Goal: Task Accomplishment & Management: Manage account settings

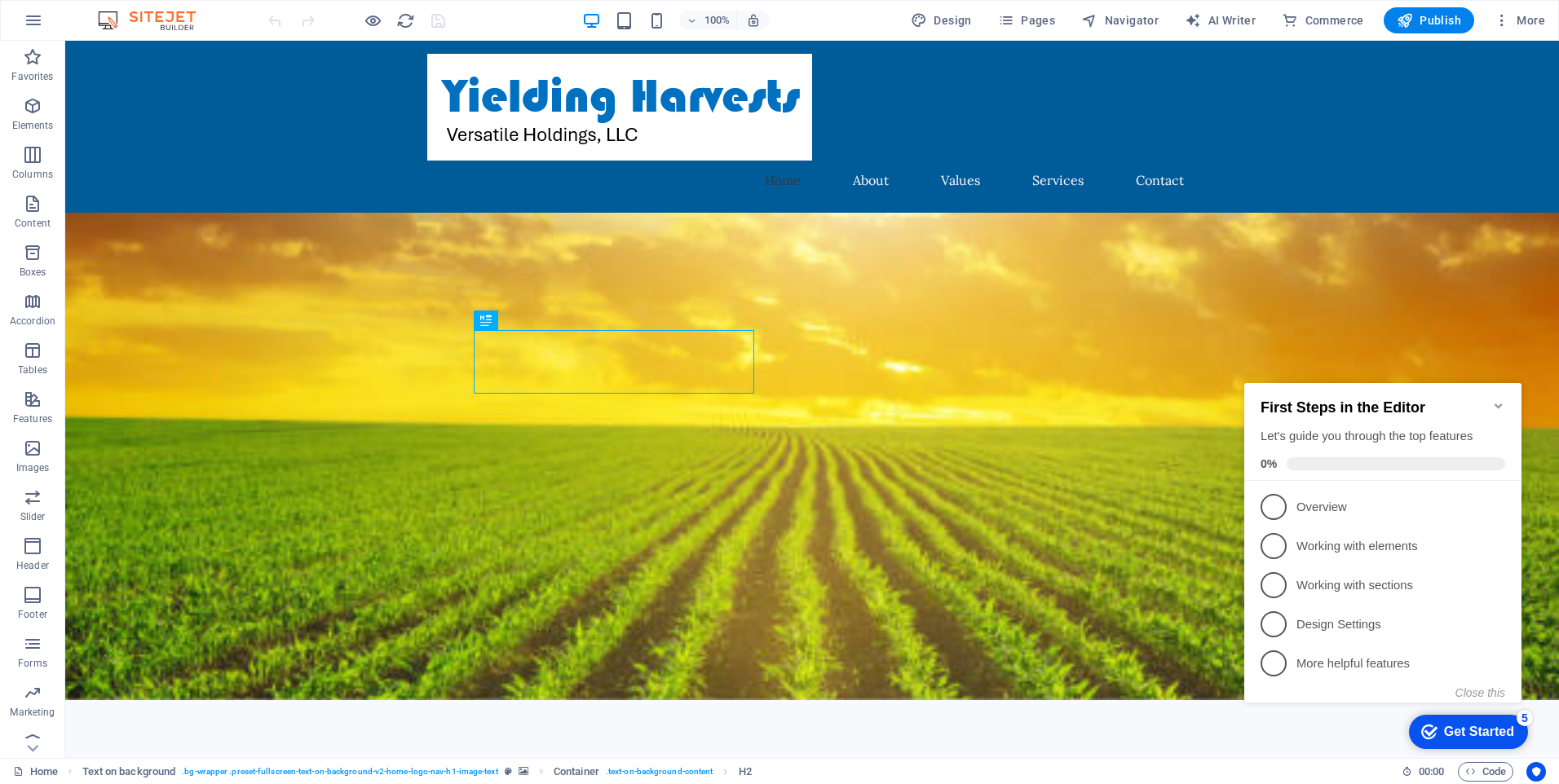
click at [1500, 403] on icon "Minimize checklist" at bounding box center [1498, 406] width 8 height 5
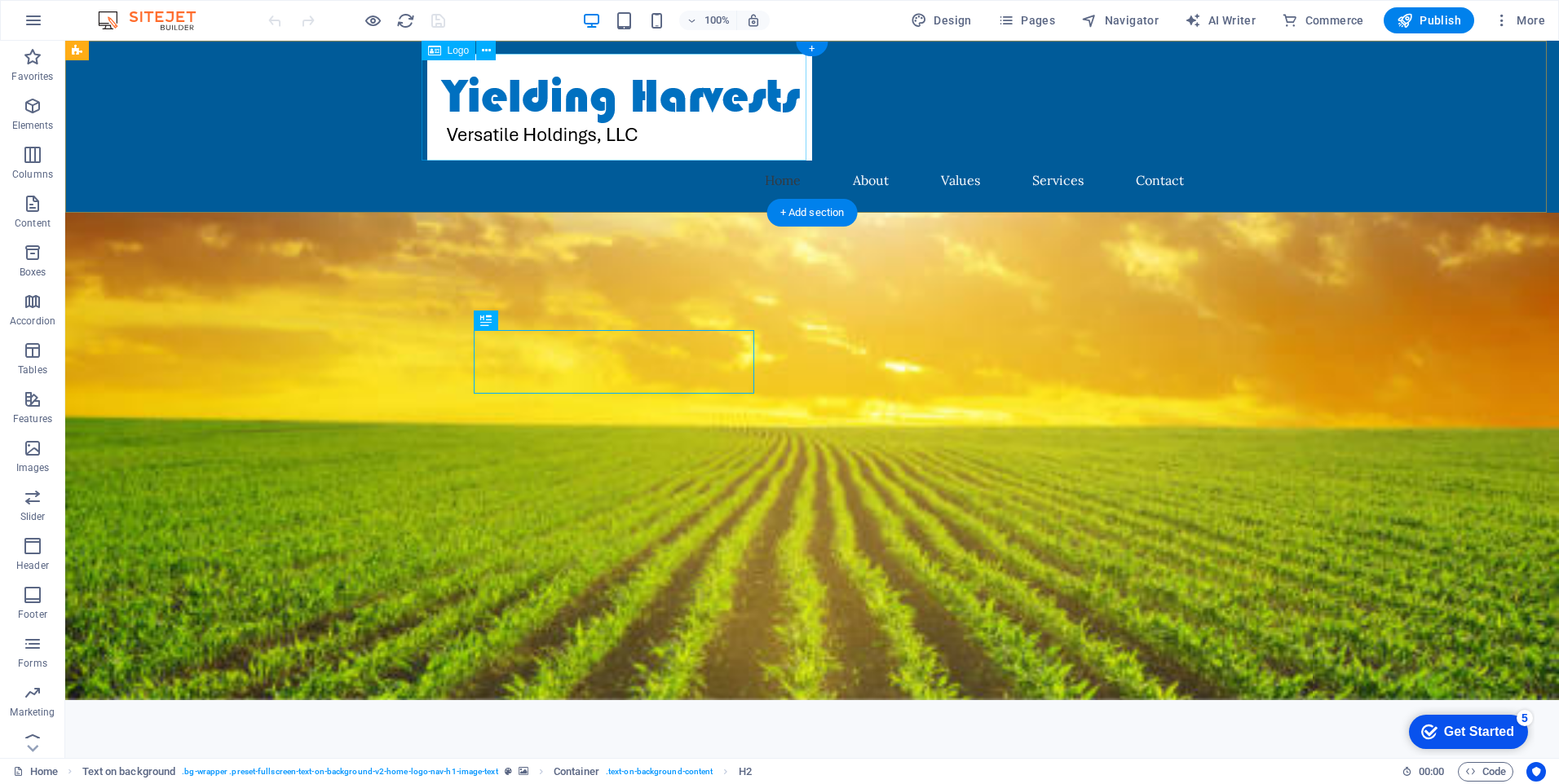
click at [612, 102] on div at bounding box center [812, 107] width 770 height 107
click at [663, 135] on div at bounding box center [812, 107] width 770 height 107
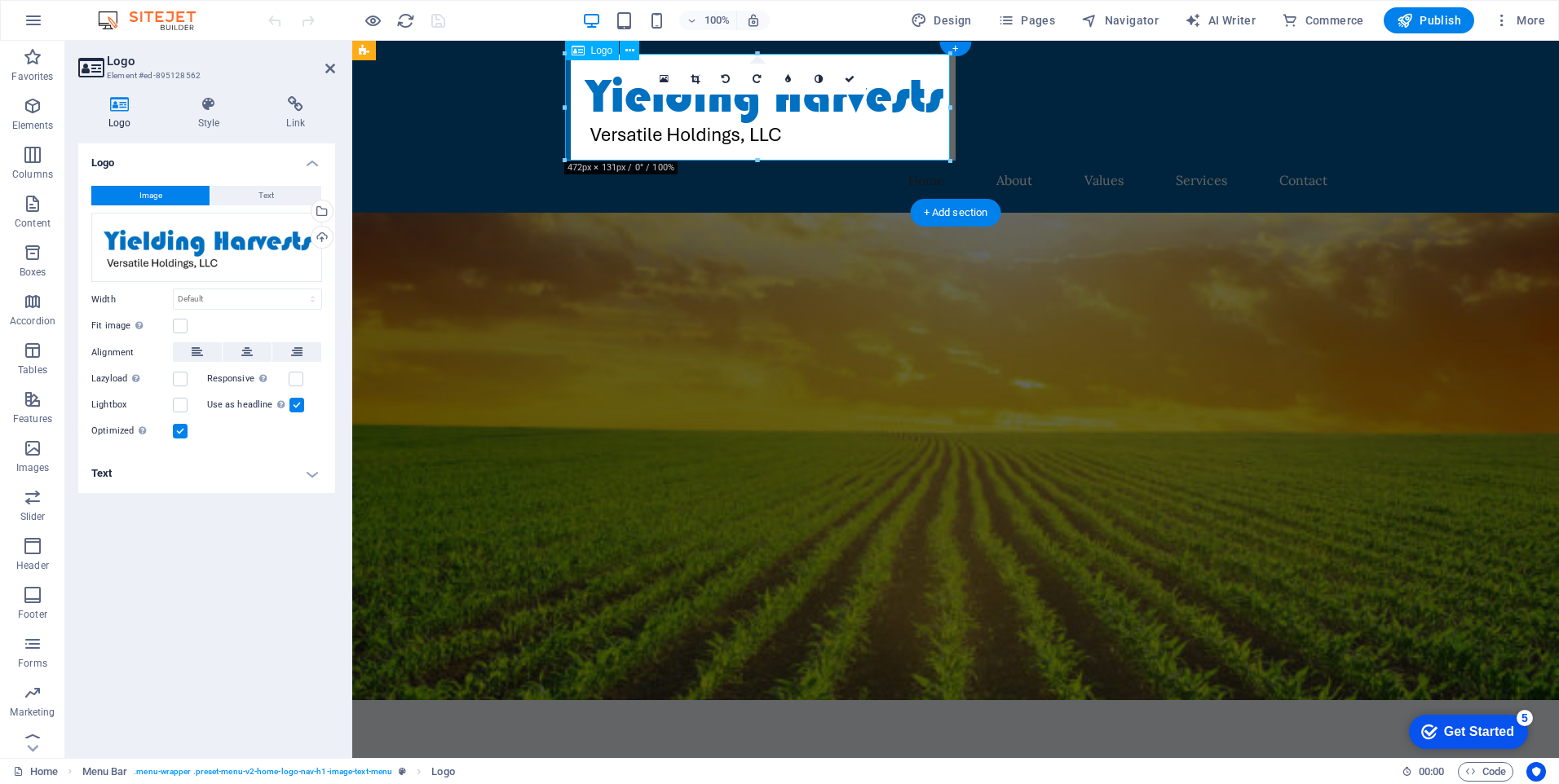
click at [815, 144] on div at bounding box center [955, 107] width 770 height 107
click at [283, 263] on div "Drag files here, click to choose files or select files from Files or our free s…" at bounding box center [206, 248] width 230 height 70
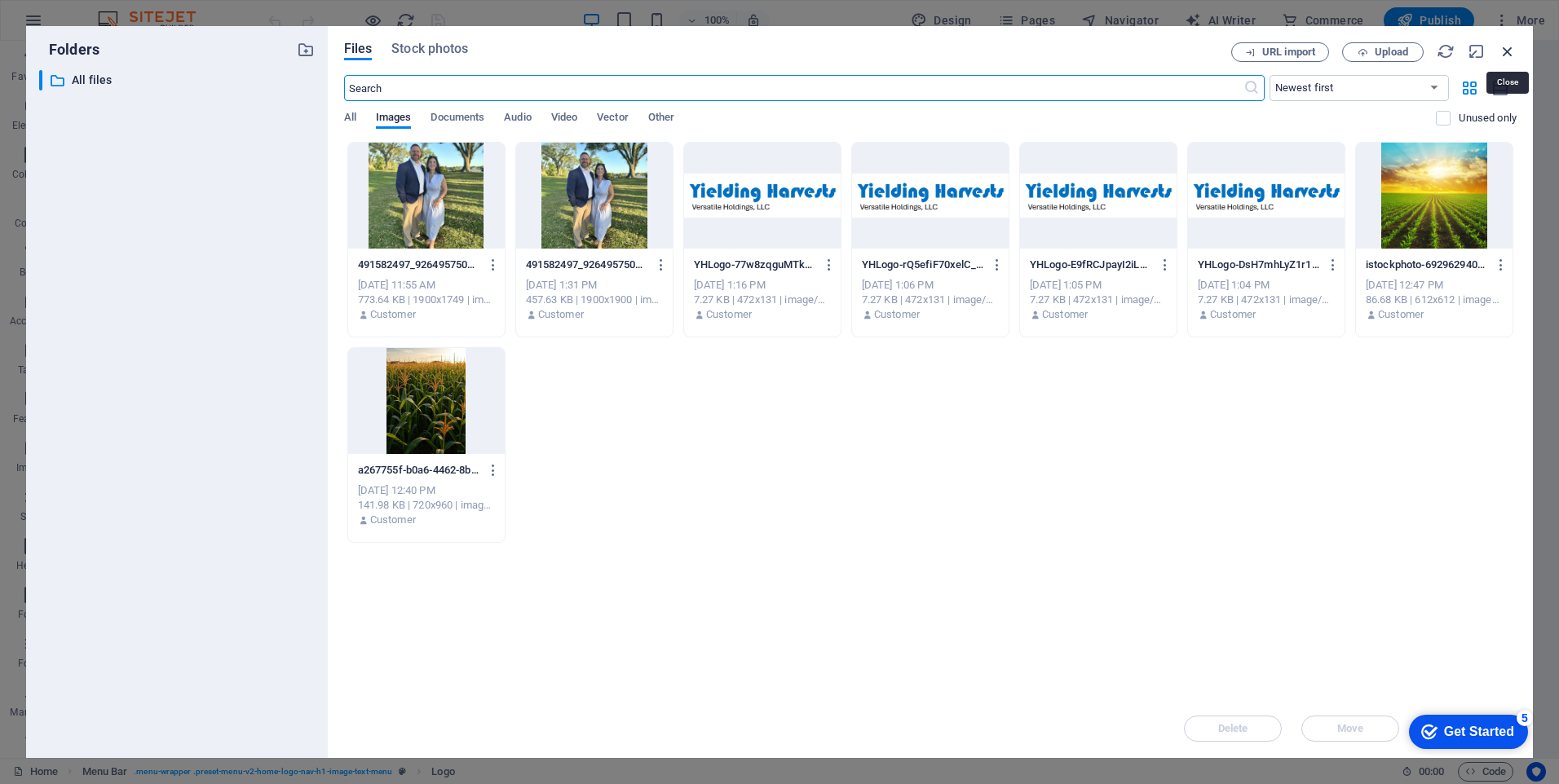
click at [1507, 47] on icon "button" at bounding box center [1507, 51] width 18 height 18
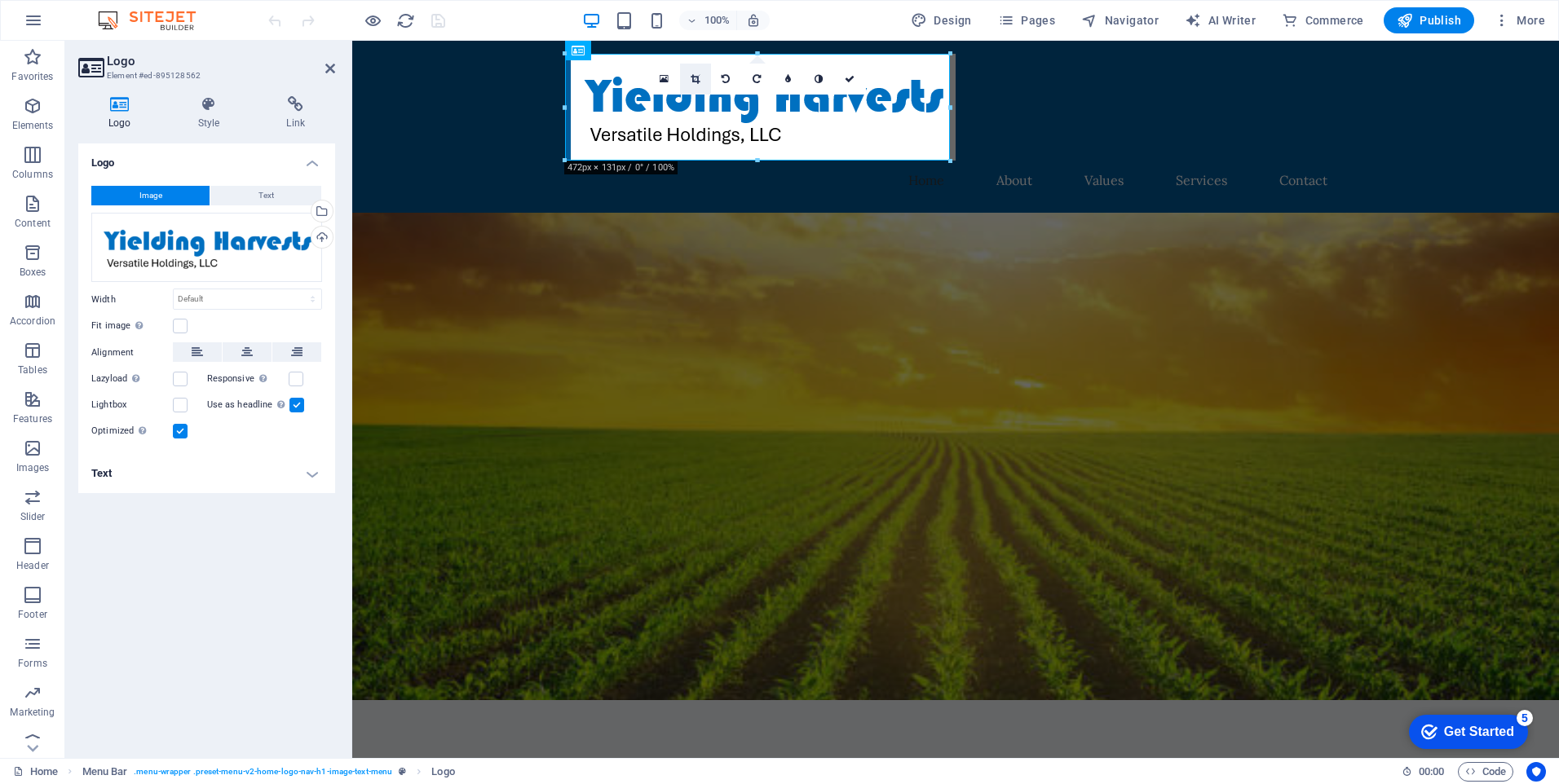
click at [693, 77] on icon at bounding box center [695, 78] width 9 height 9
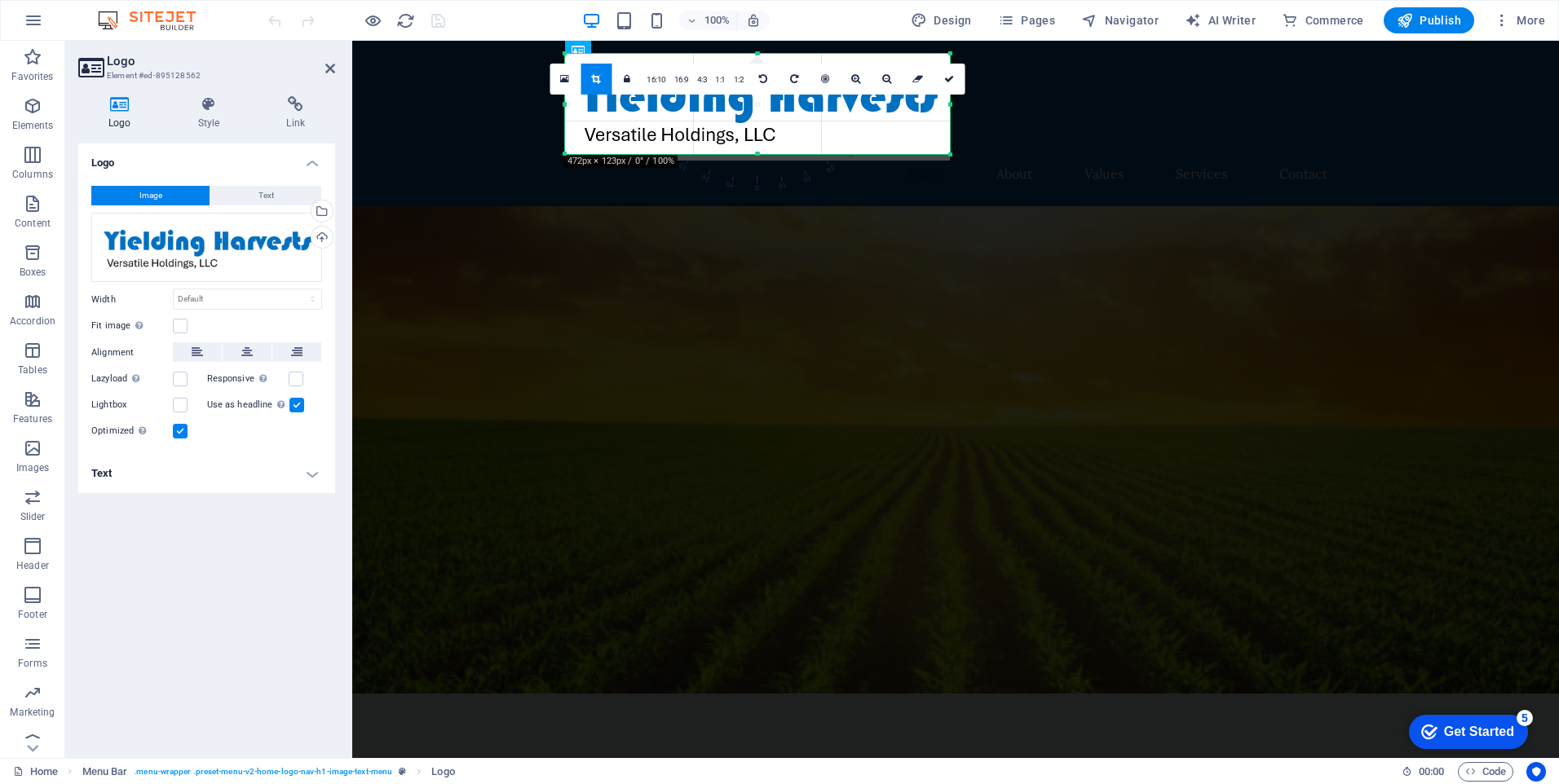
click at [953, 156] on div at bounding box center [950, 154] width 9 height 9
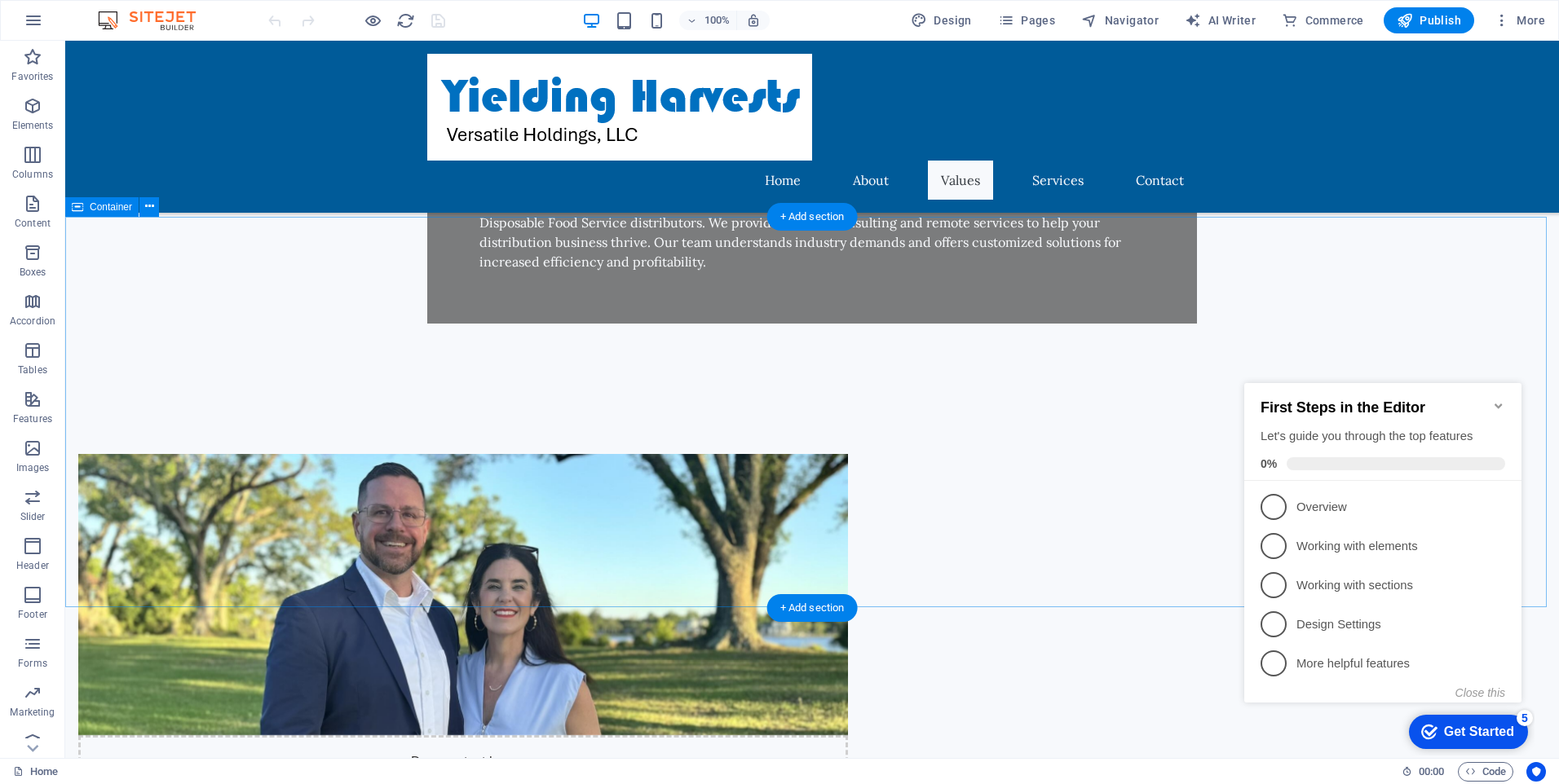
scroll to position [815, 0]
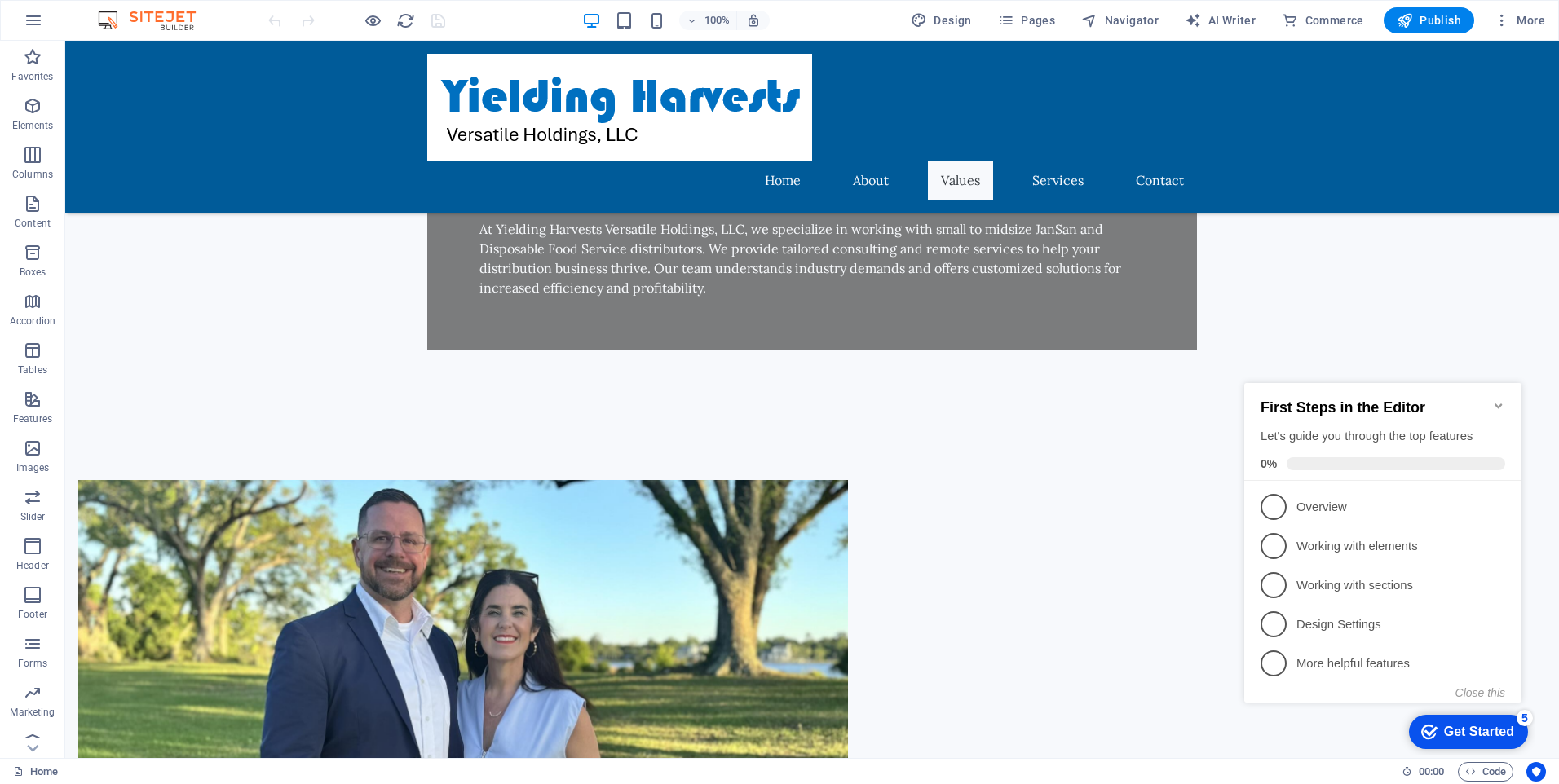
click at [1497, 401] on icon "Minimize checklist" at bounding box center [1498, 406] width 13 height 13
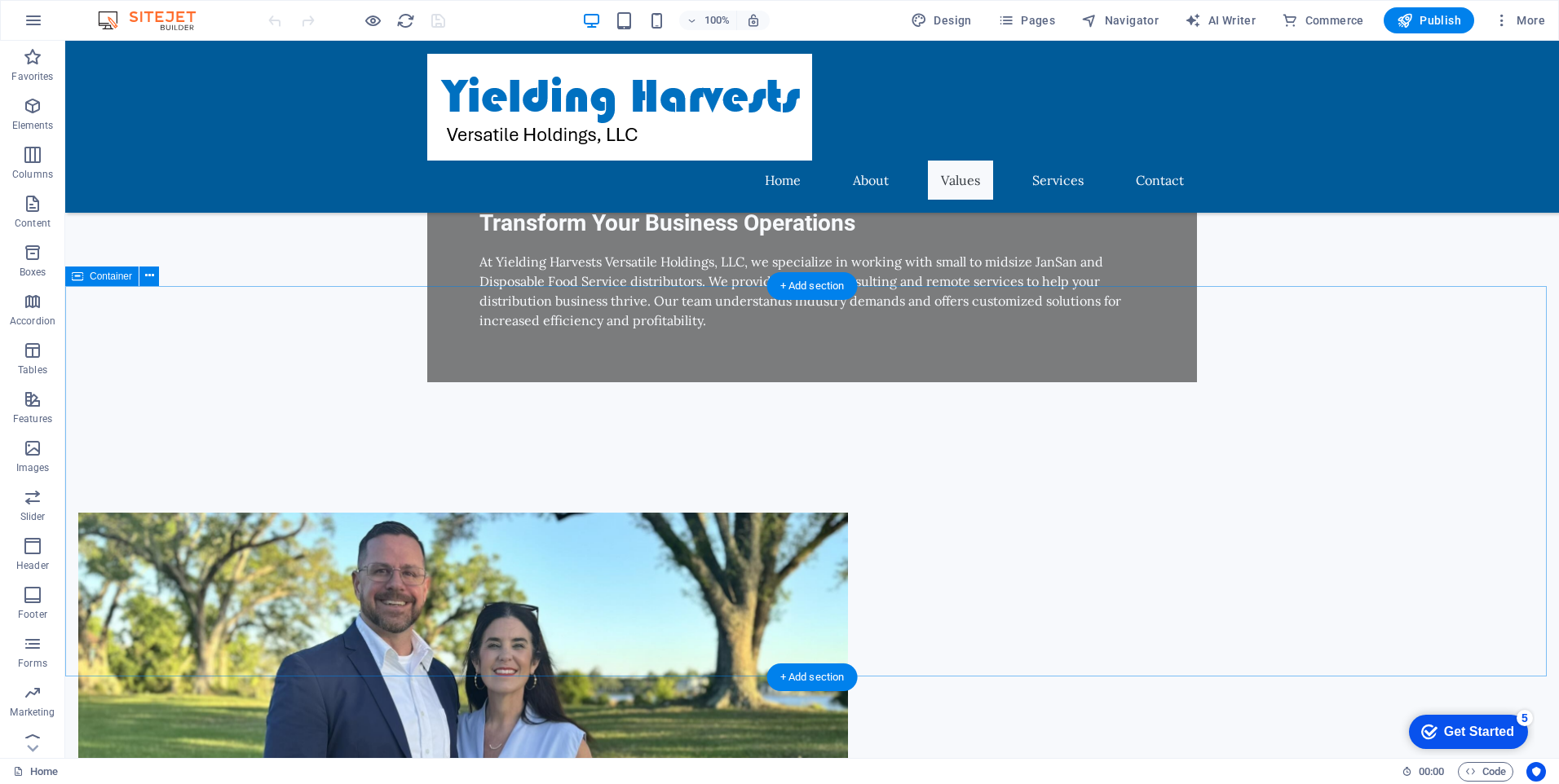
scroll to position [775, 0]
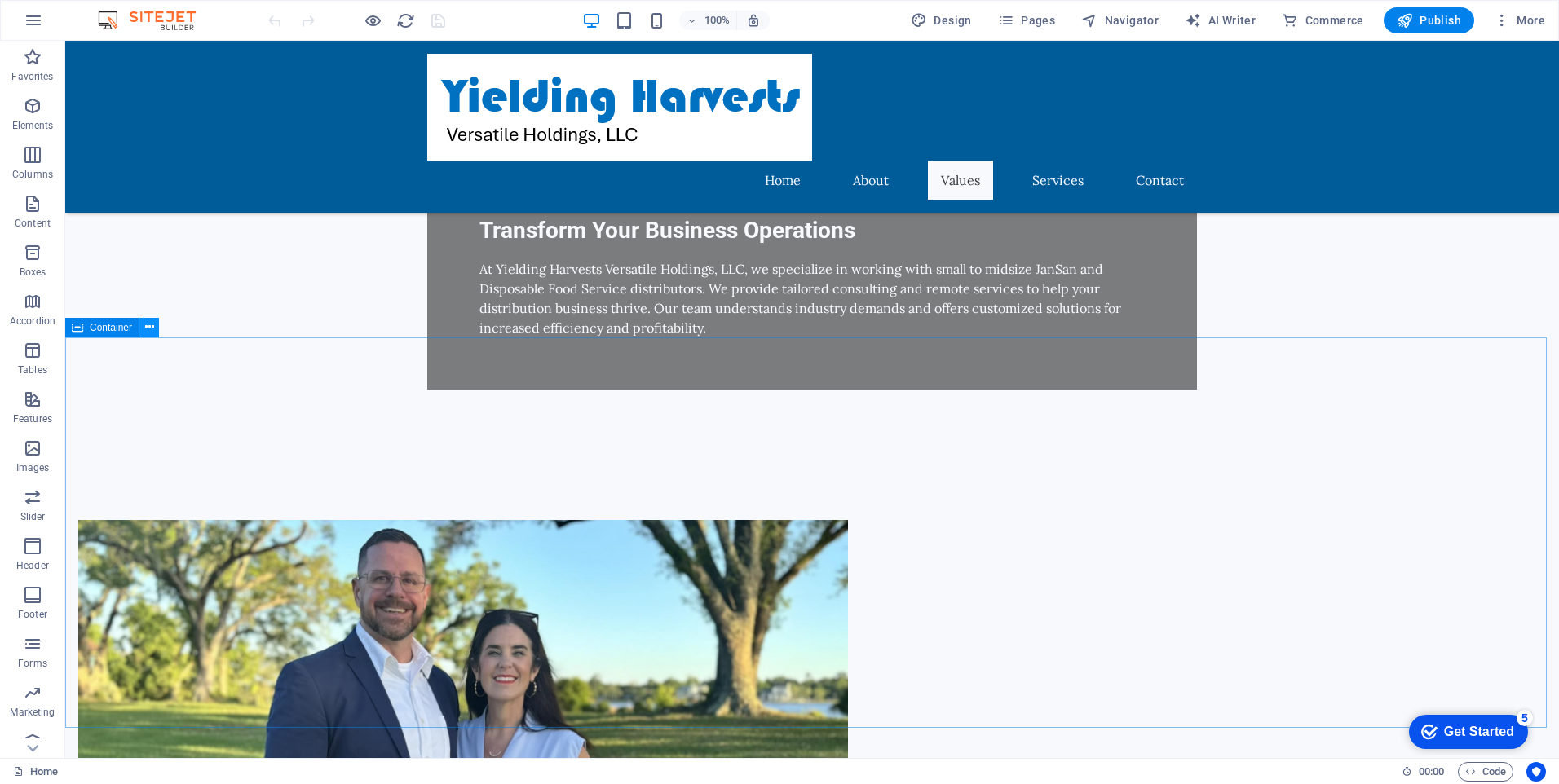
click at [148, 328] on icon at bounding box center [150, 328] width 9 height 17
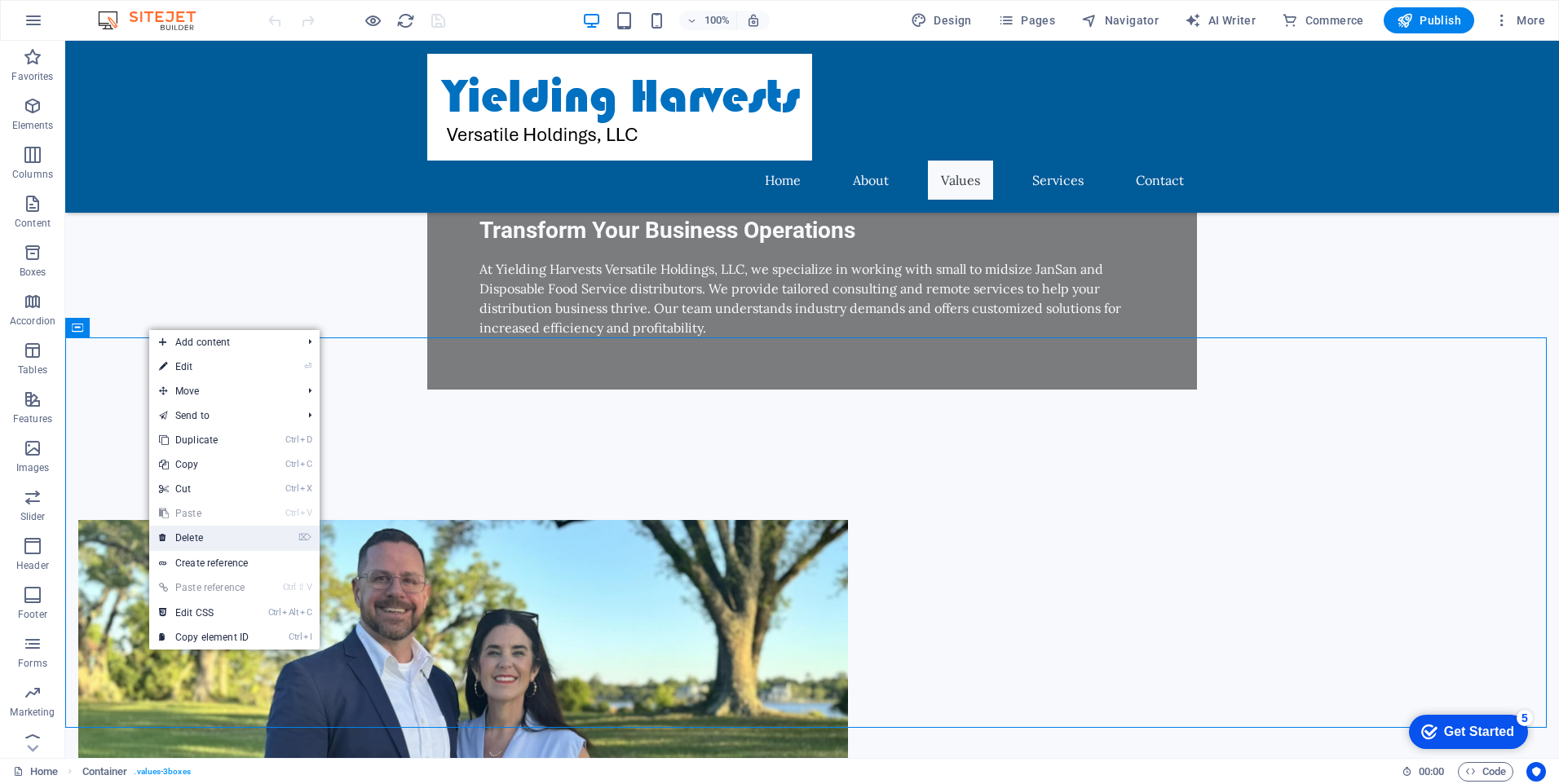
click at [216, 536] on link "⌦ Delete" at bounding box center [204, 538] width 109 height 24
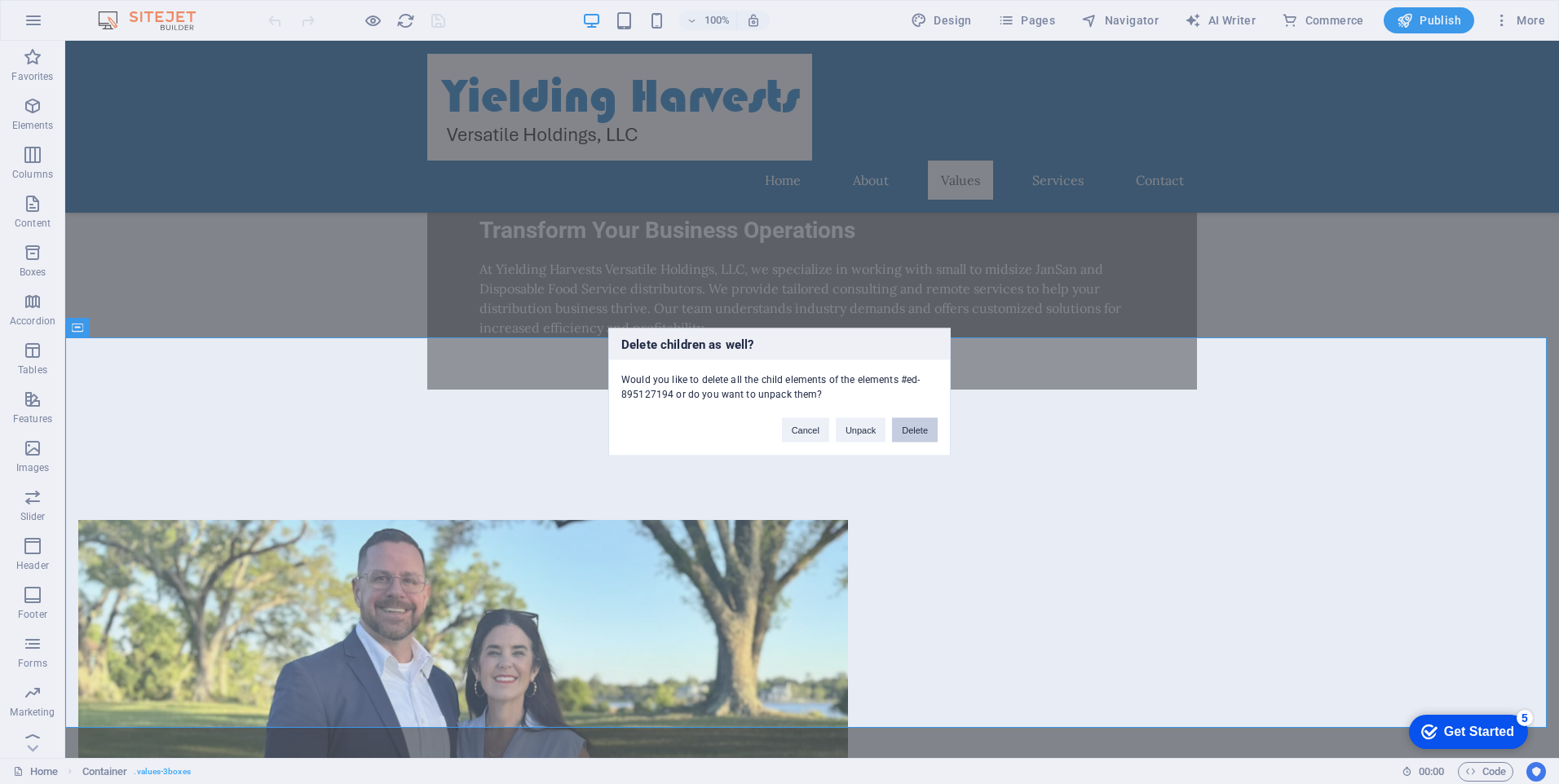
click at [923, 434] on button "Delete" at bounding box center [914, 430] width 46 height 24
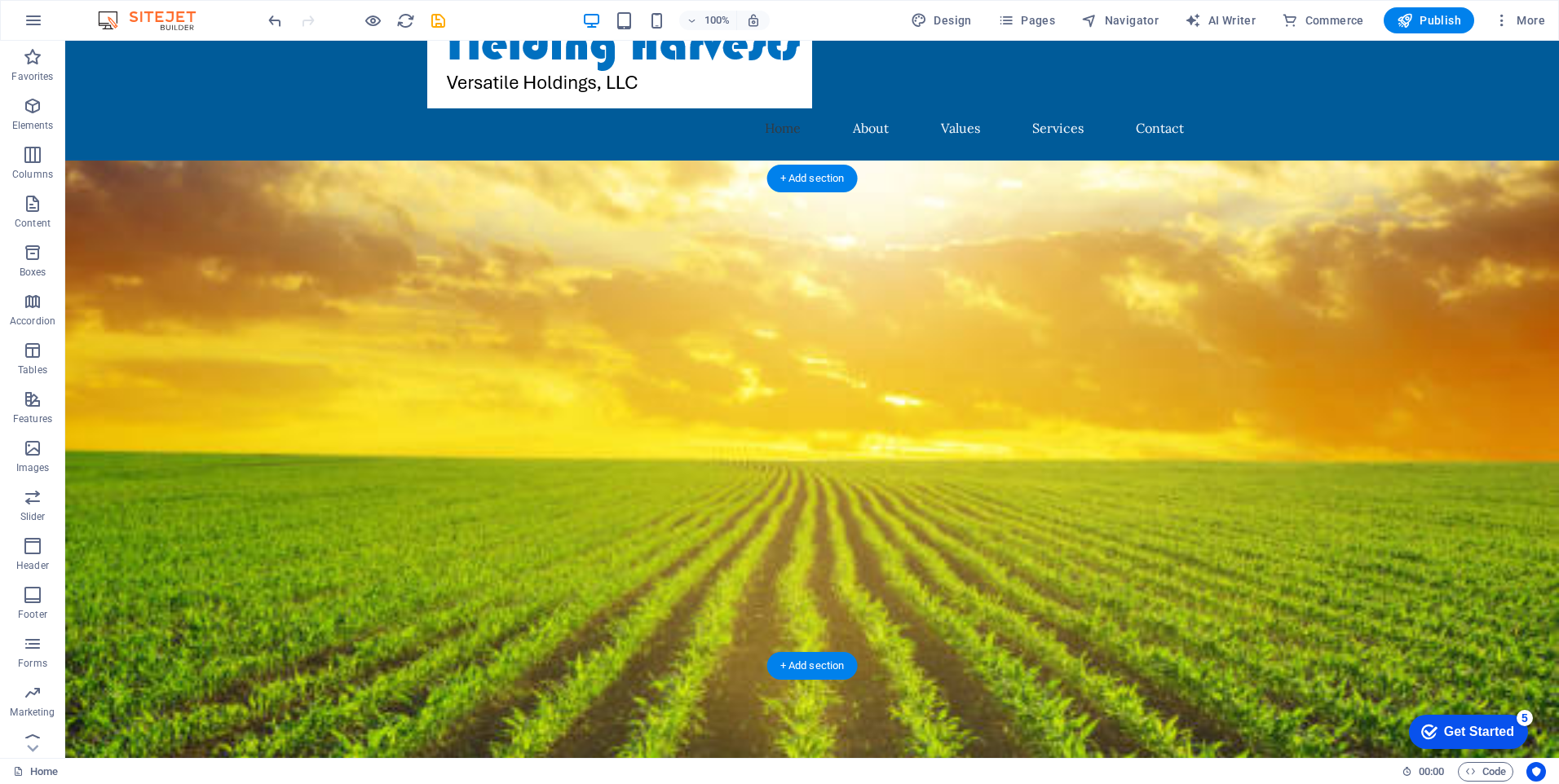
scroll to position [0, 0]
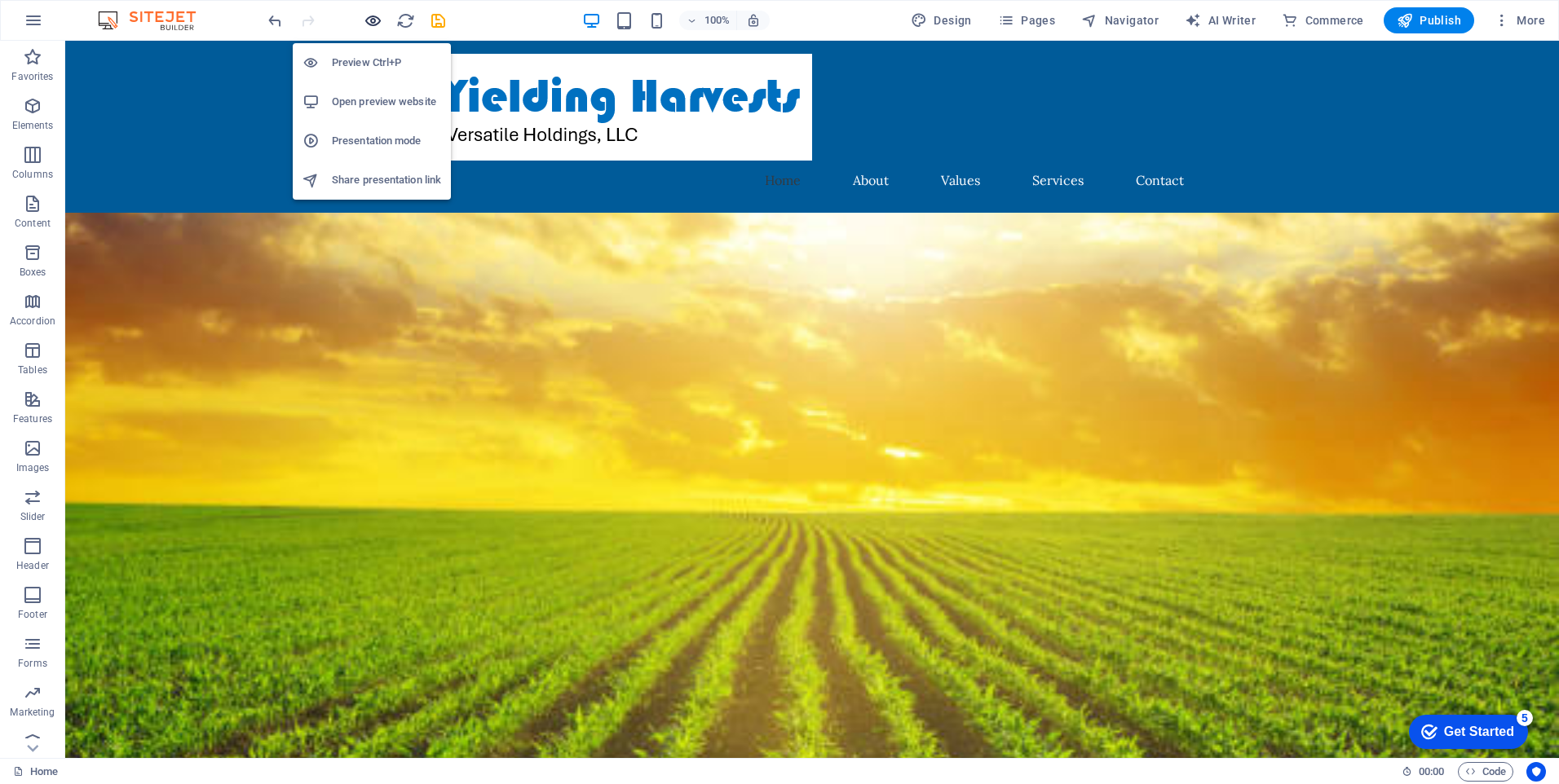
click at [377, 24] on icon "button" at bounding box center [373, 21] width 19 height 19
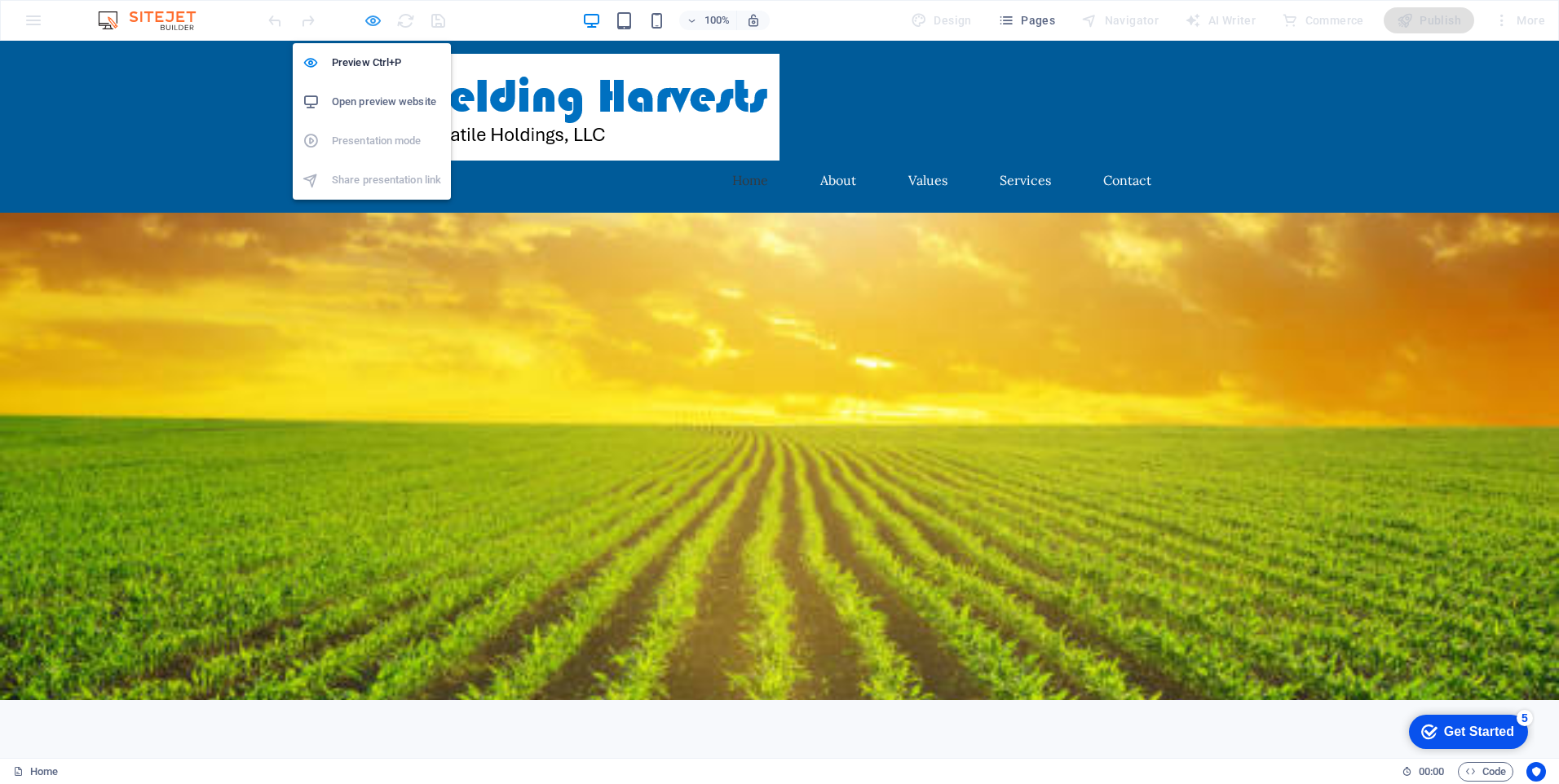
click at [367, 22] on icon "button" at bounding box center [373, 21] width 19 height 19
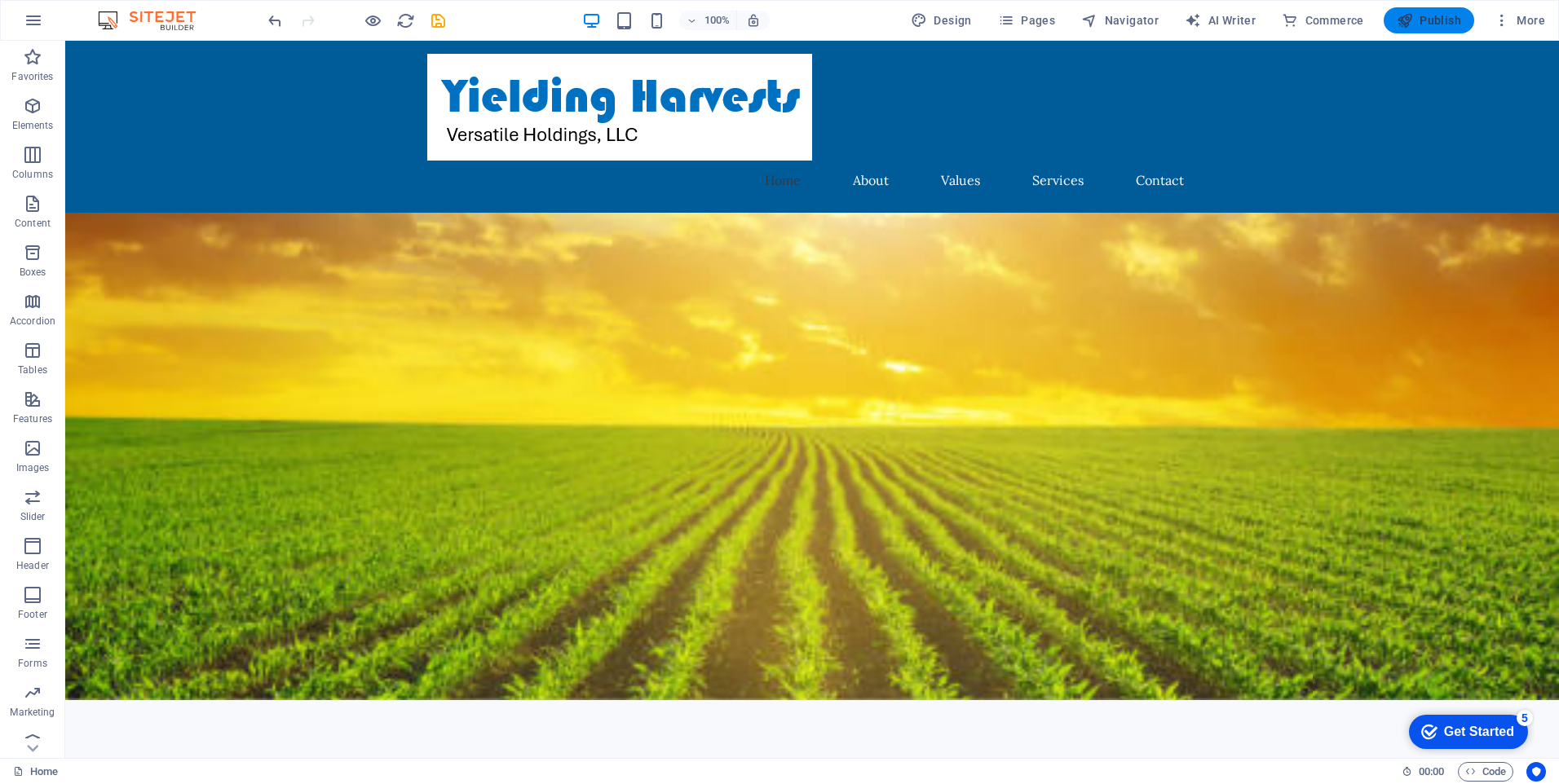
click at [1422, 21] on span "Publish" at bounding box center [1428, 20] width 64 height 16
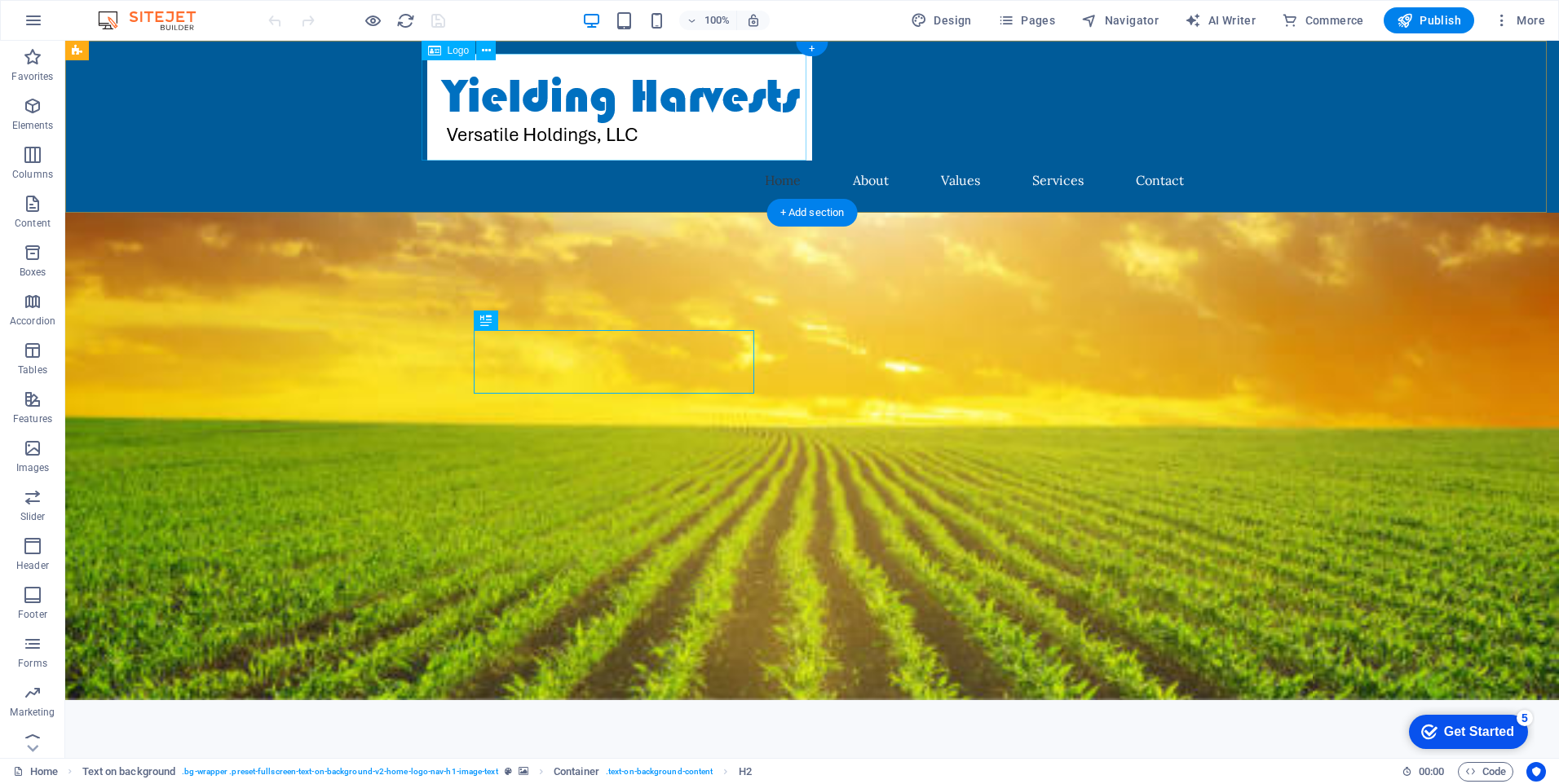
click at [682, 136] on div at bounding box center [812, 107] width 770 height 107
click at [708, 146] on div at bounding box center [812, 107] width 770 height 107
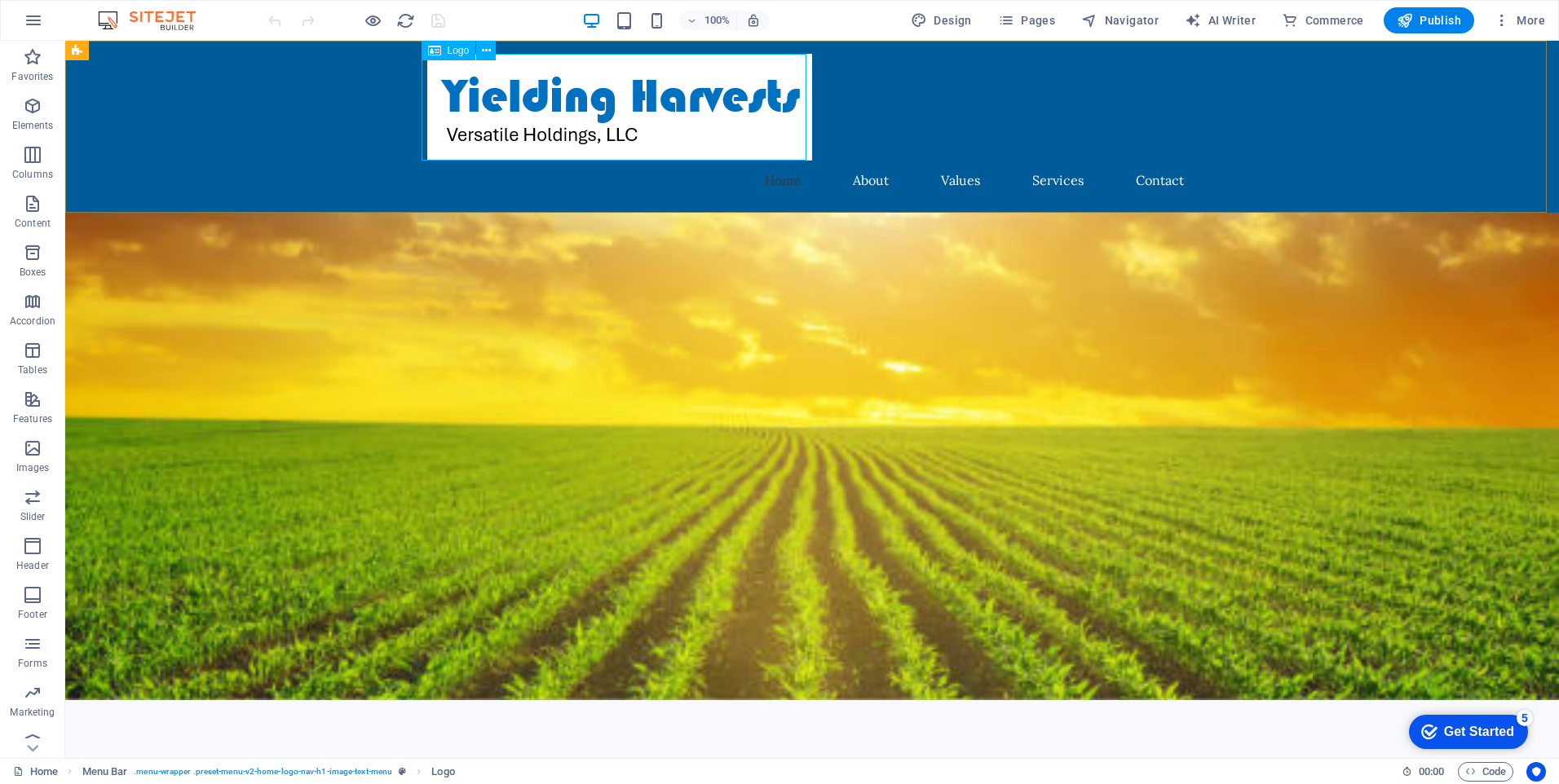
click at [451, 52] on span "Logo" at bounding box center [459, 50] width 22 height 9
click at [483, 52] on icon at bounding box center [486, 51] width 9 height 17
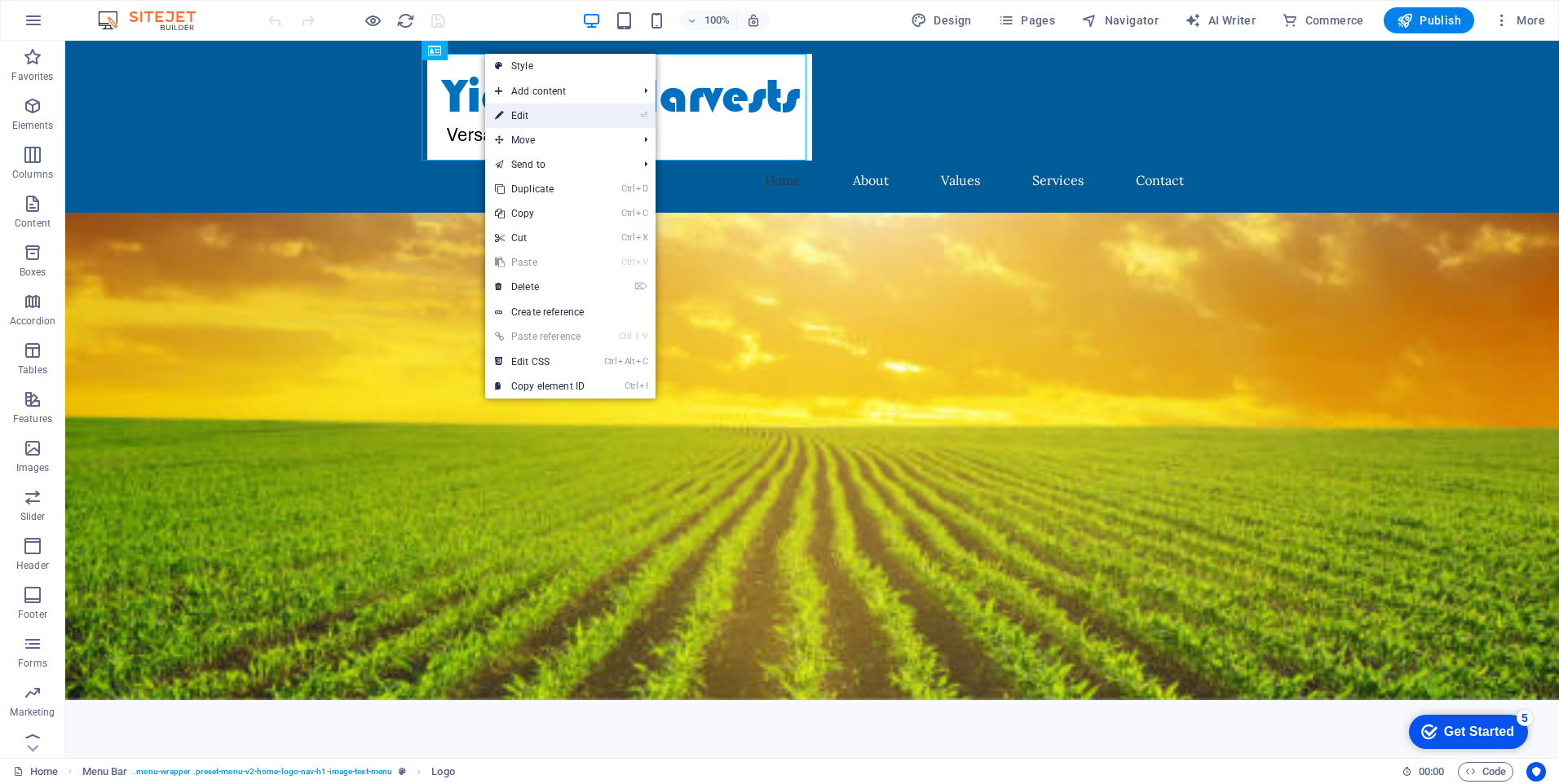
click at [528, 112] on link "⏎ Edit" at bounding box center [539, 115] width 109 height 24
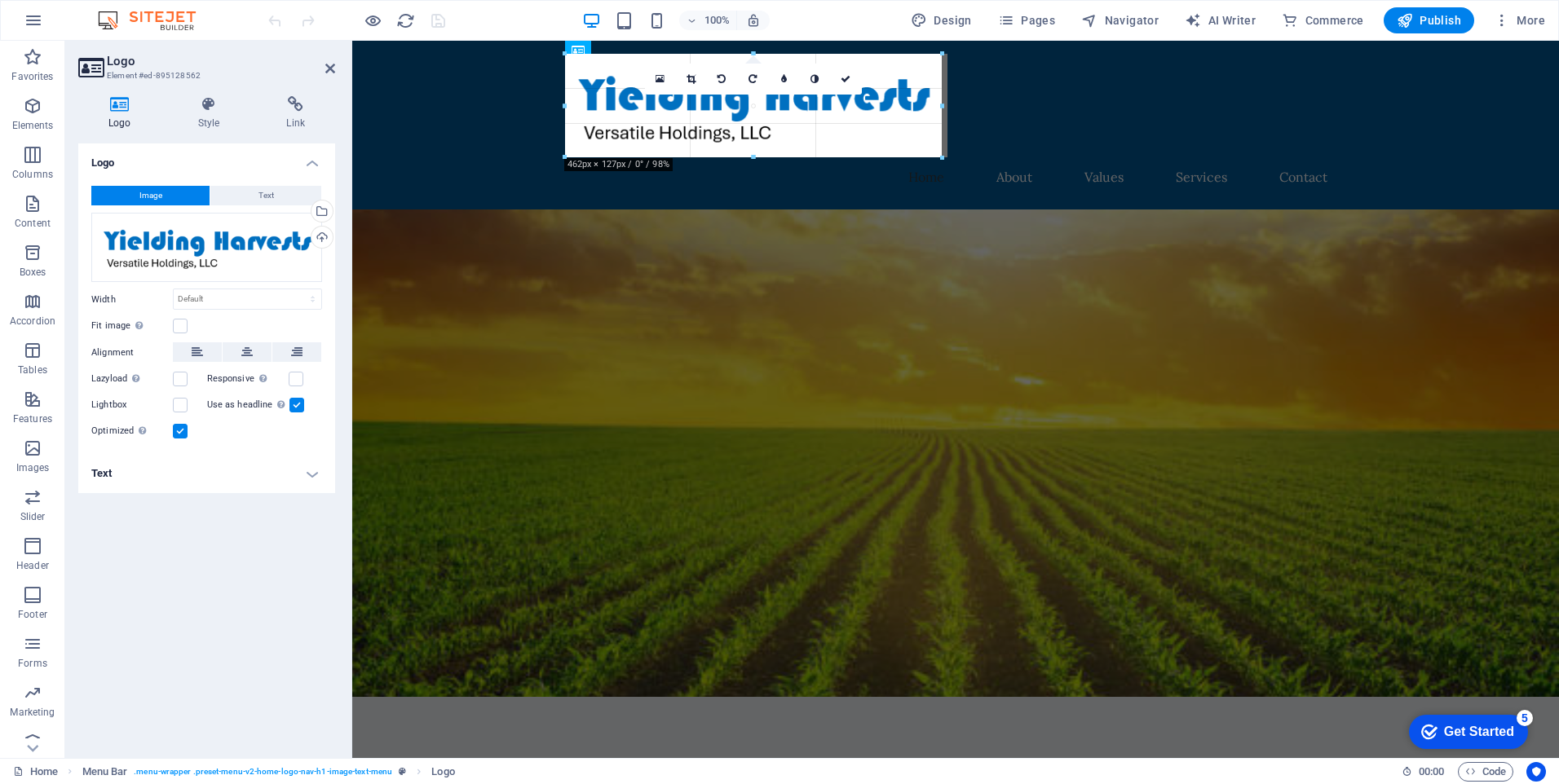
drag, startPoint x: 949, startPoint y: 159, endPoint x: 942, endPoint y: 143, distance: 17.5
type input "462"
select select "px"
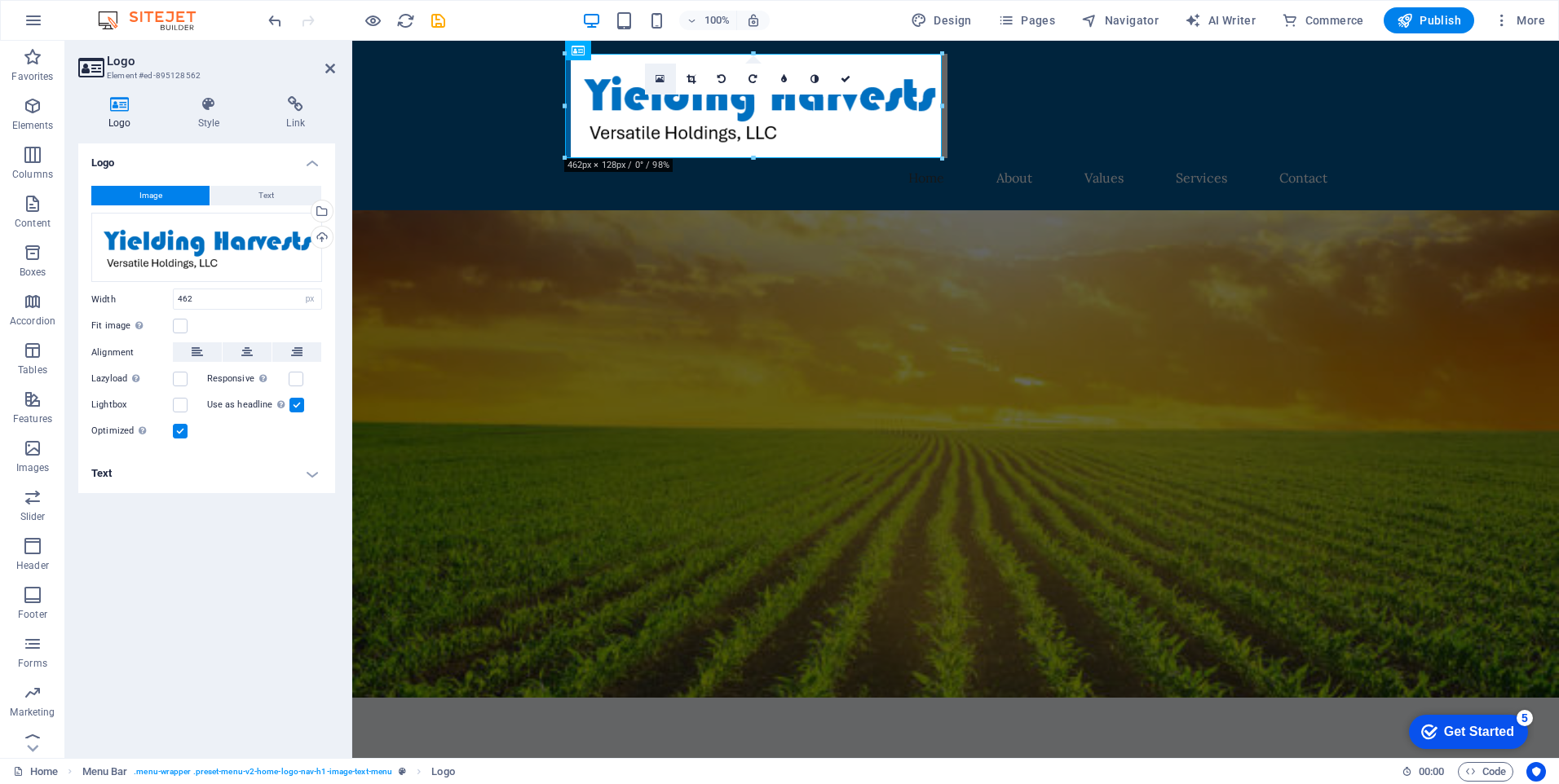
click at [654, 80] on link at bounding box center [660, 79] width 31 height 31
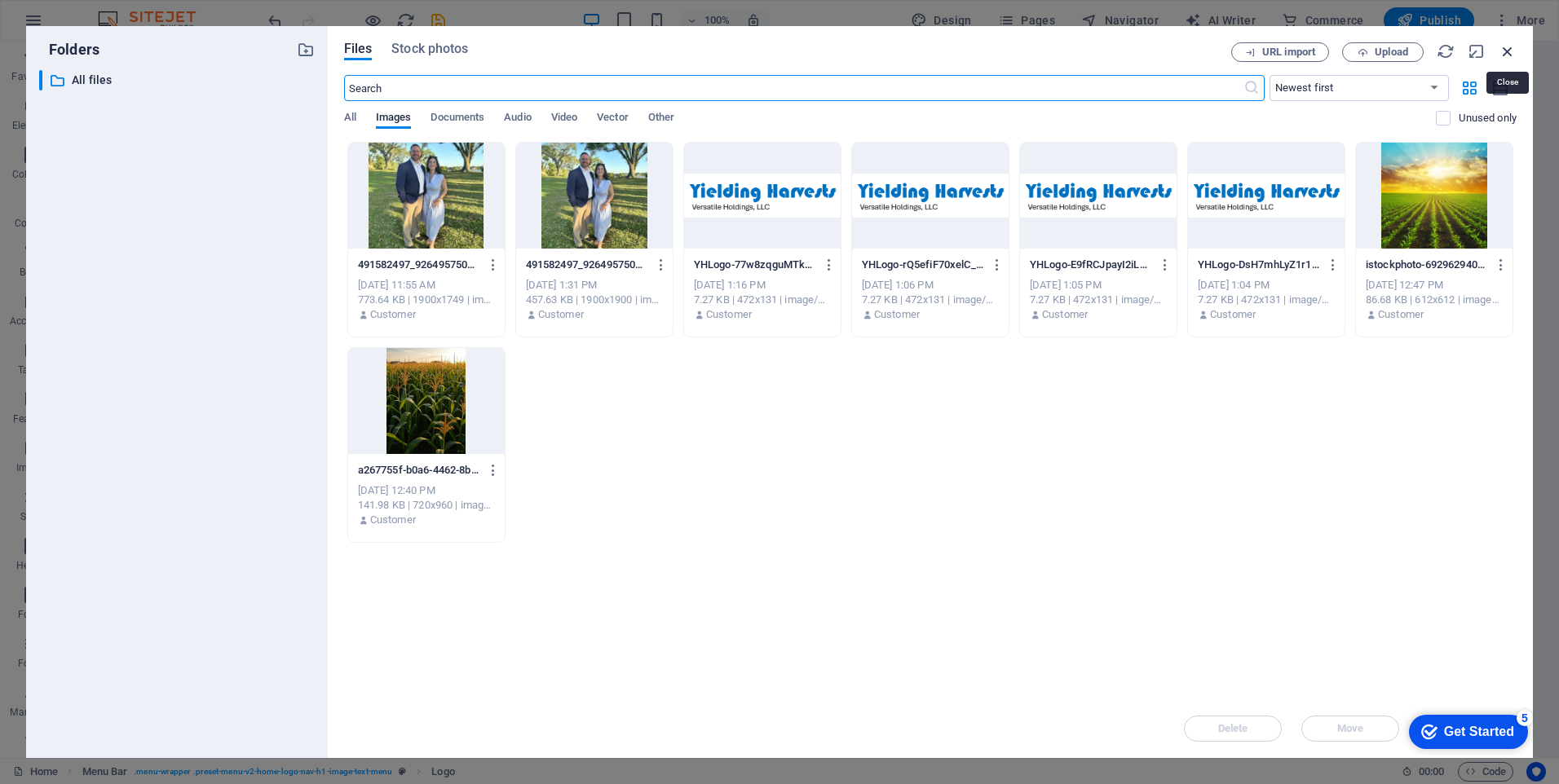
click at [1511, 52] on icon "button" at bounding box center [1507, 51] width 18 height 18
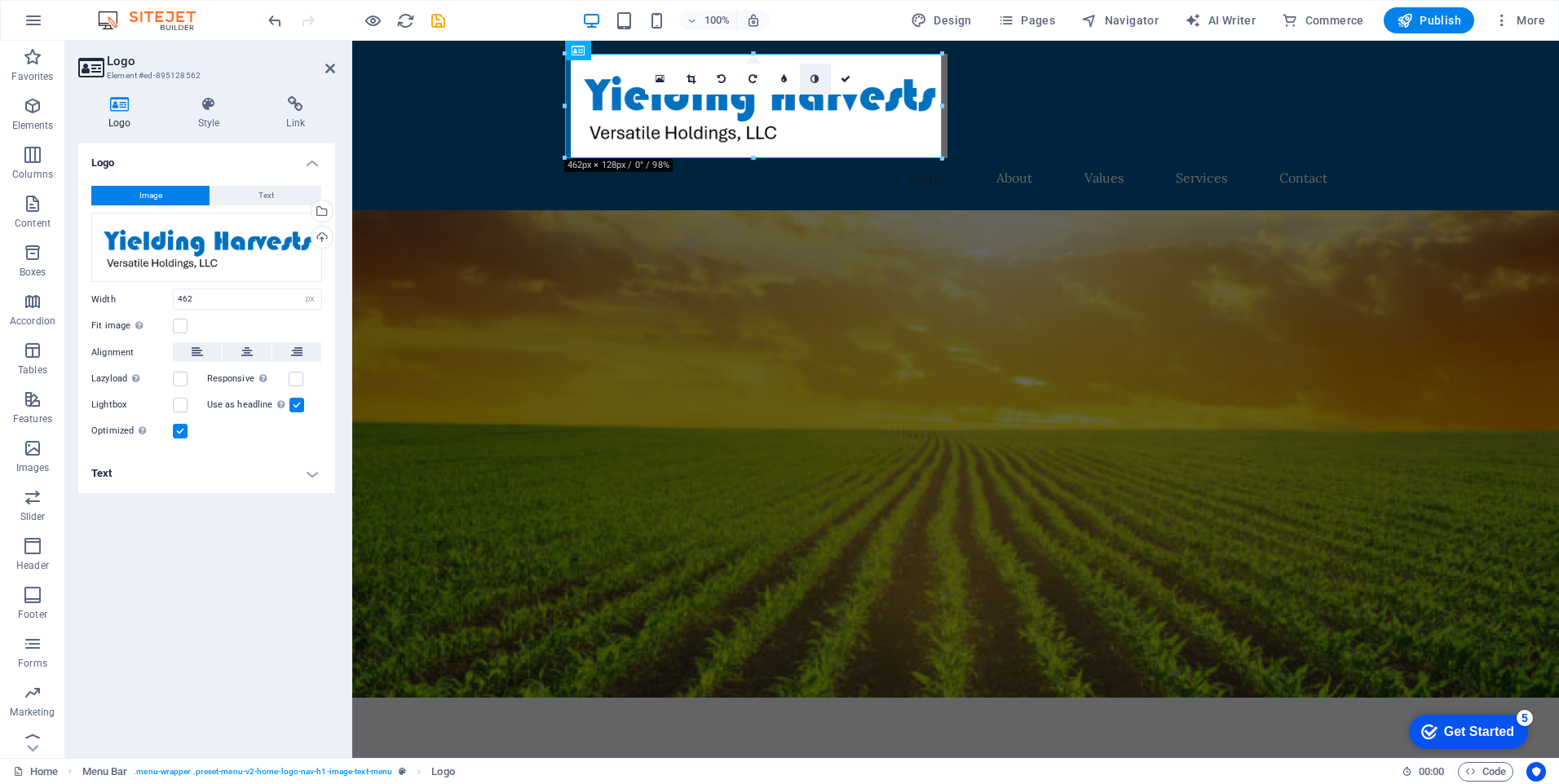
click at [821, 83] on link at bounding box center [815, 79] width 31 height 31
click at [786, 81] on icon at bounding box center [783, 78] width 6 height 9
click at [765, 78] on link at bounding box center [772, 79] width 31 height 31
click at [180, 379] on label at bounding box center [180, 378] width 15 height 15
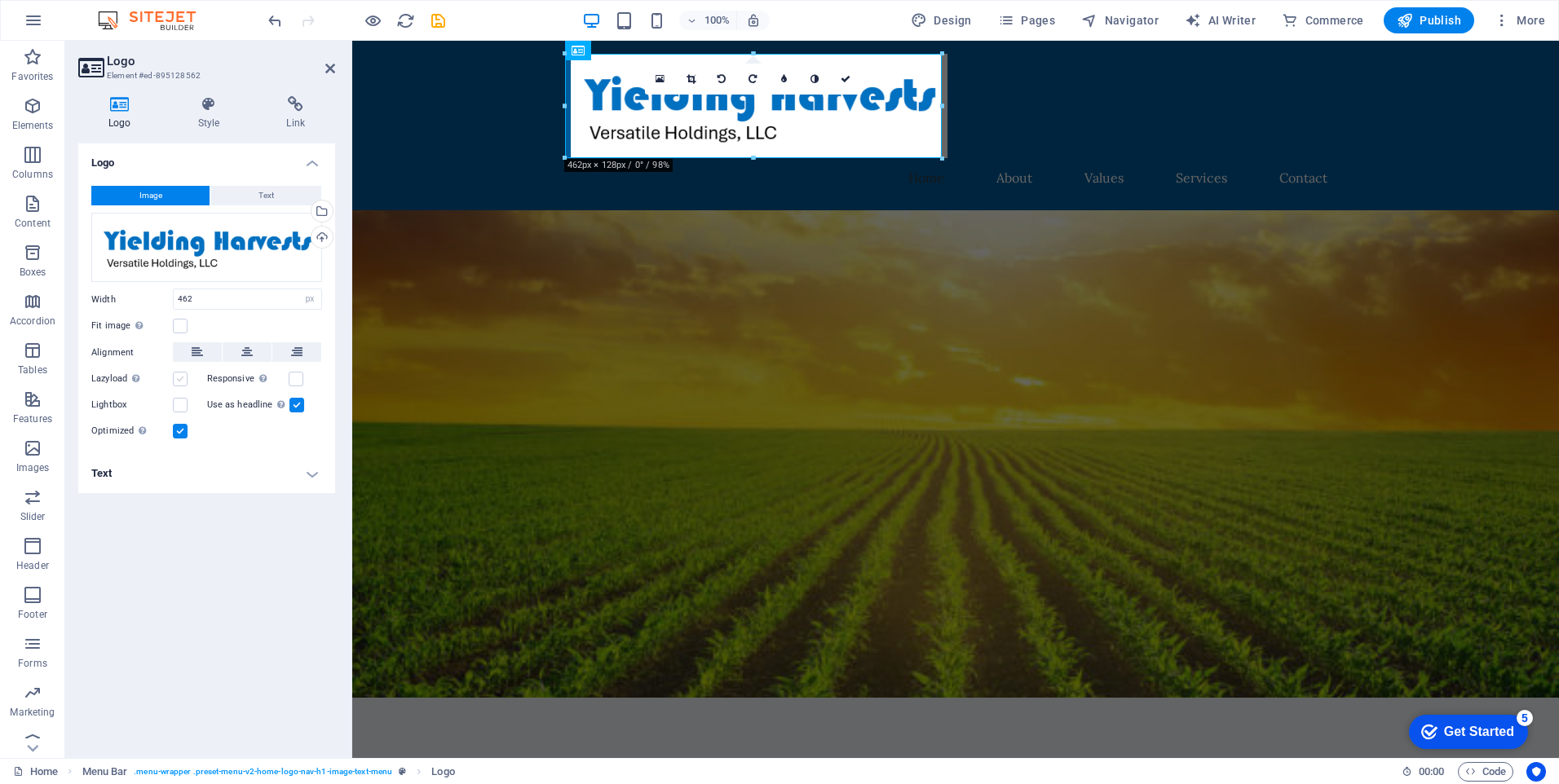
click at [0, 0] on input "Lazyload Loading images after the page loads improves page speed." at bounding box center [0, 0] width 0 height 0
click at [180, 379] on label at bounding box center [180, 378] width 15 height 15
click at [0, 0] on input "Lazyload Loading images after the page loads improves page speed." at bounding box center [0, 0] width 0 height 0
click at [292, 379] on label at bounding box center [296, 378] width 15 height 15
click at [0, 0] on input "Responsive Automatically load retina image and smartphone optimized sizes." at bounding box center [0, 0] width 0 height 0
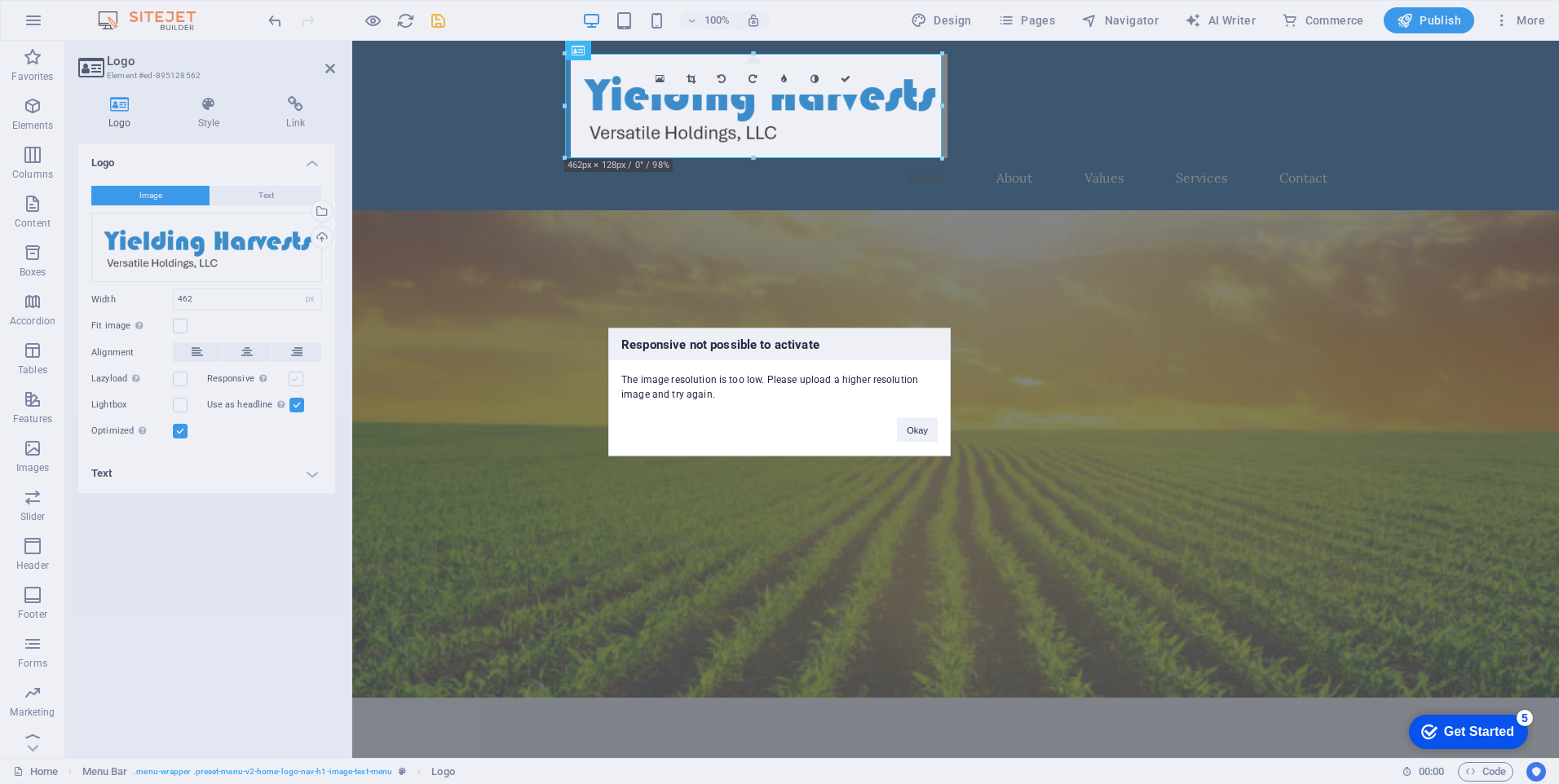
click at [292, 379] on div "Responsive not possible to activate The image resolution is too low. Please upl…" at bounding box center [779, 392] width 1559 height 784
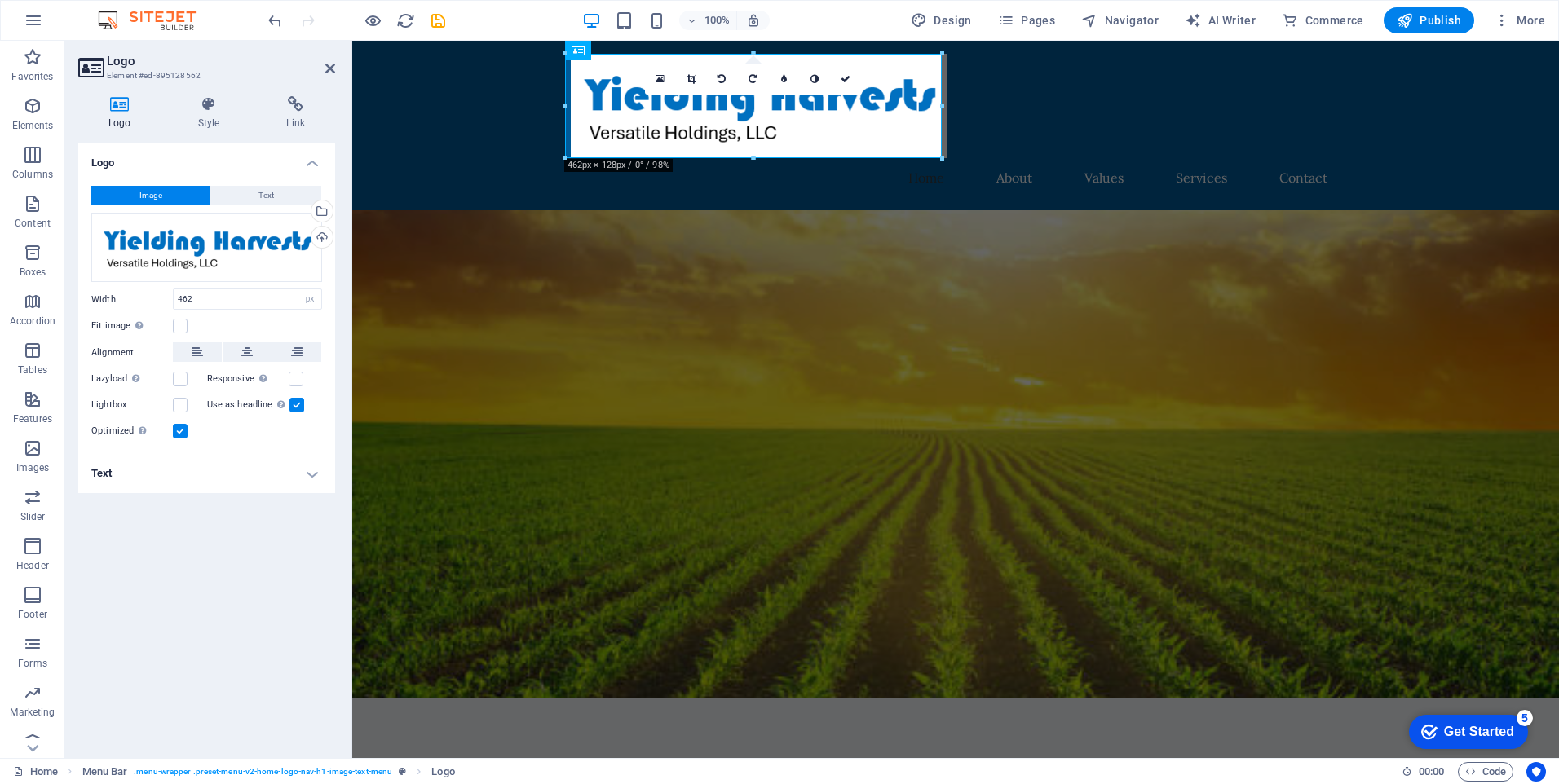
click at [316, 474] on h4 "Text" at bounding box center [206, 474] width 257 height 40
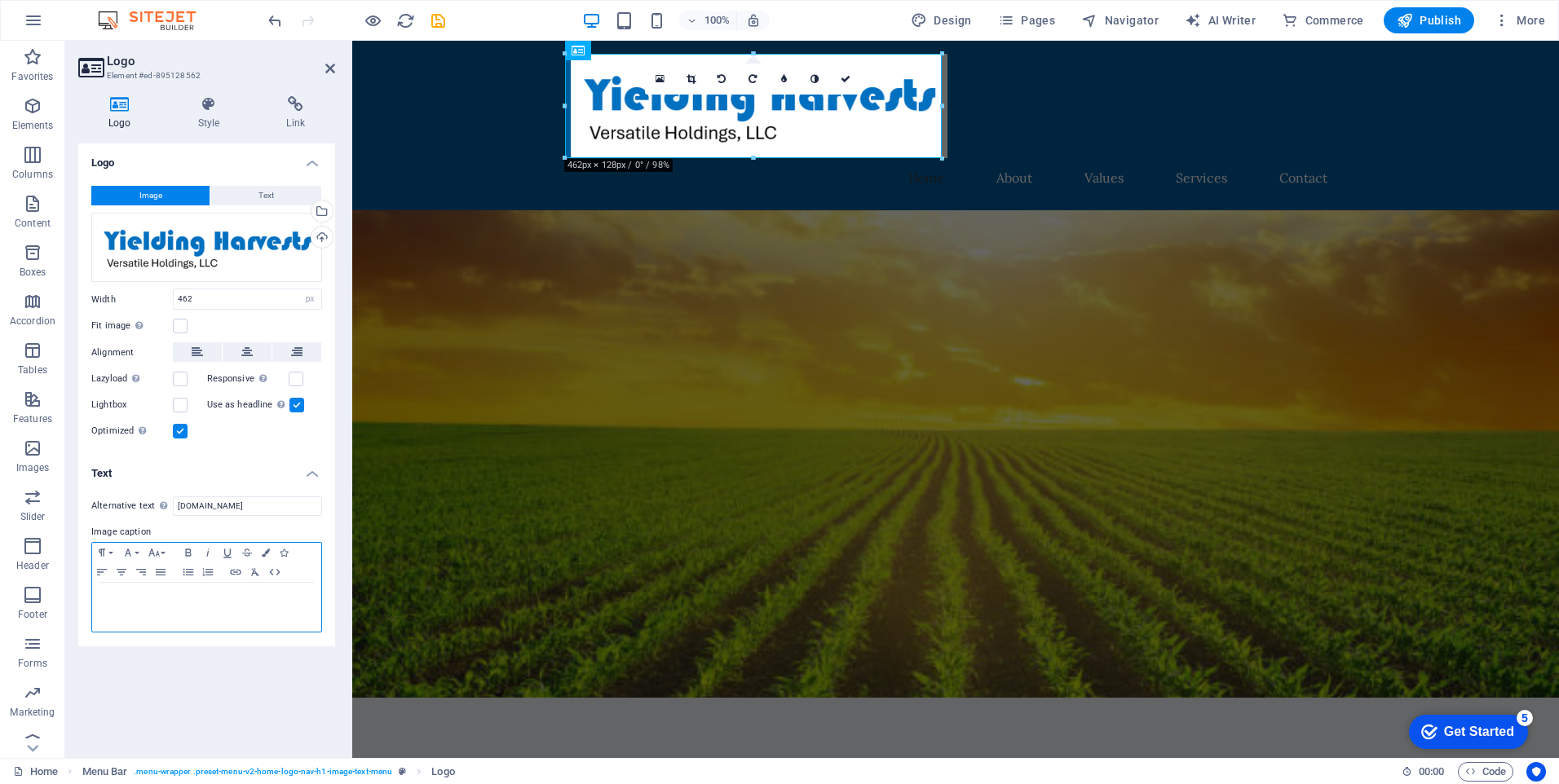
click at [184, 601] on p at bounding box center [207, 598] width 213 height 15
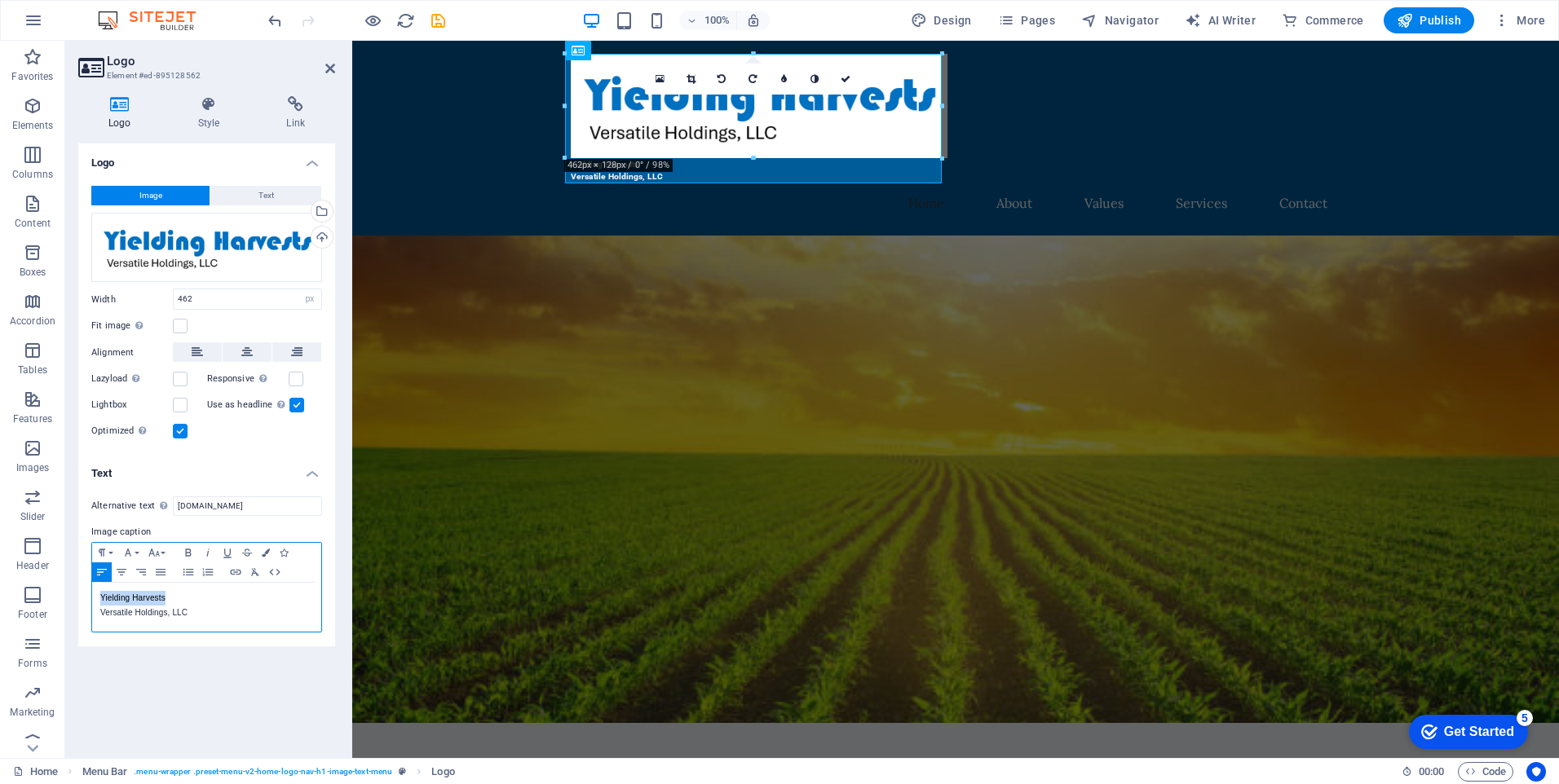
drag, startPoint x: 98, startPoint y: 596, endPoint x: 185, endPoint y: 603, distance: 87.3
click at [185, 603] on div "Yielding Harvests Versatile Holdings, LLC" at bounding box center [206, 607] width 229 height 49
click at [163, 554] on button "Font Size" at bounding box center [157, 553] width 26 height 20
click at [183, 418] on link "18" at bounding box center [174, 416] width 58 height 24
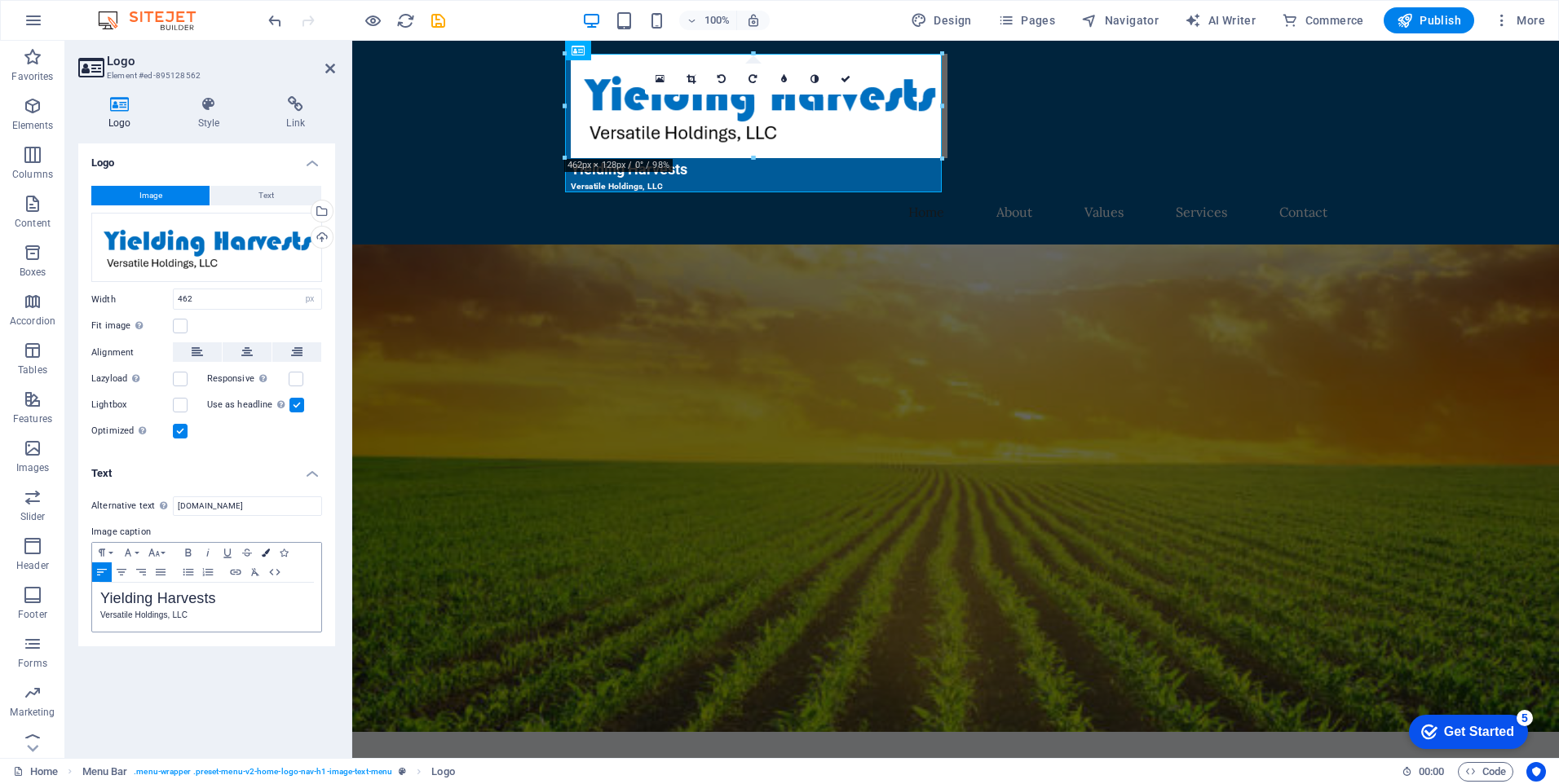
click at [269, 550] on icon "button" at bounding box center [265, 552] width 8 height 8
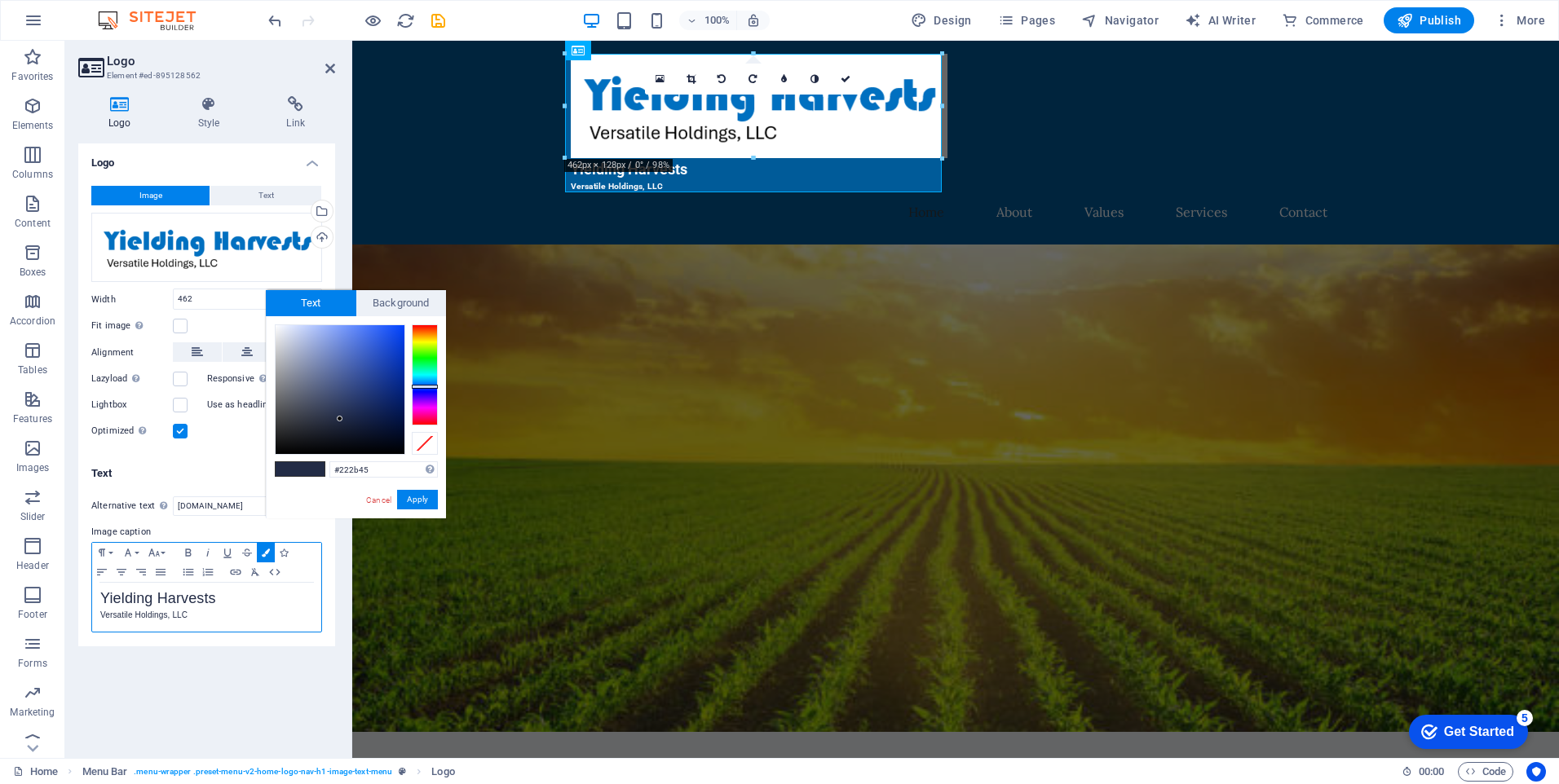
click at [239, 606] on p "Yielding Harvests" at bounding box center [207, 600] width 213 height 17
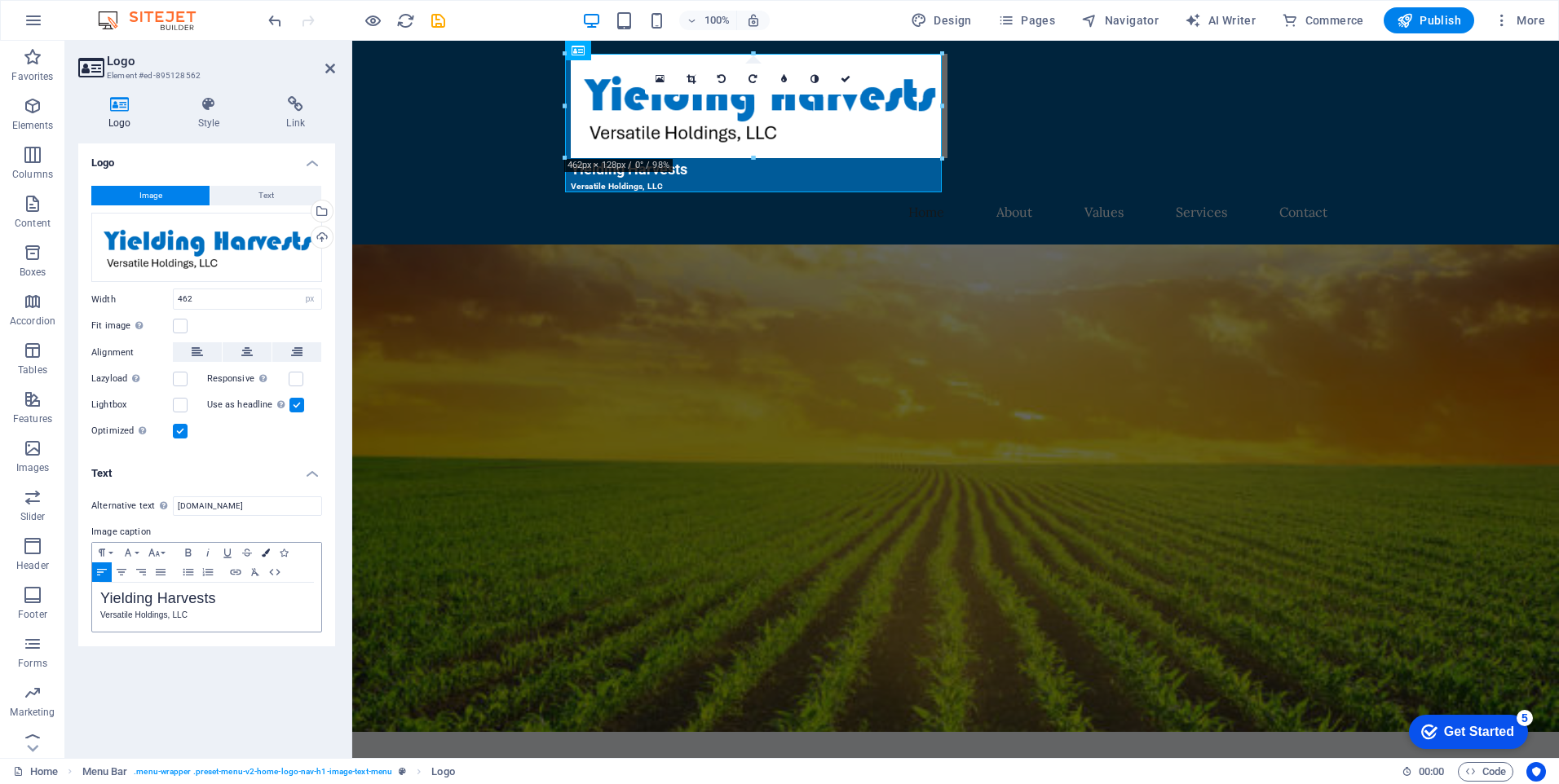
click at [268, 554] on icon "button" at bounding box center [265, 552] width 8 height 8
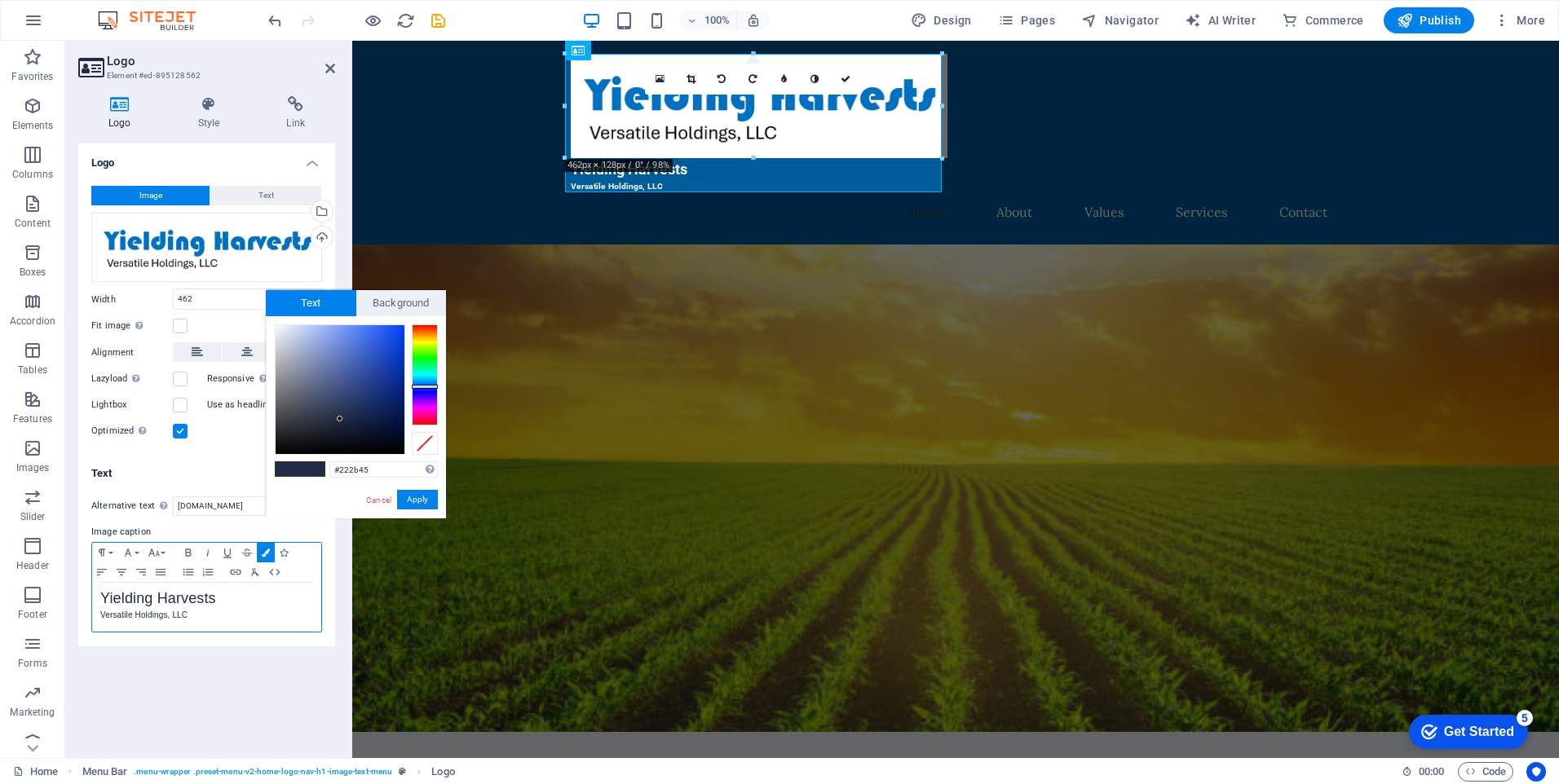
click at [274, 608] on p "Versatile Holdings, LLC" at bounding box center [207, 615] width 213 height 15
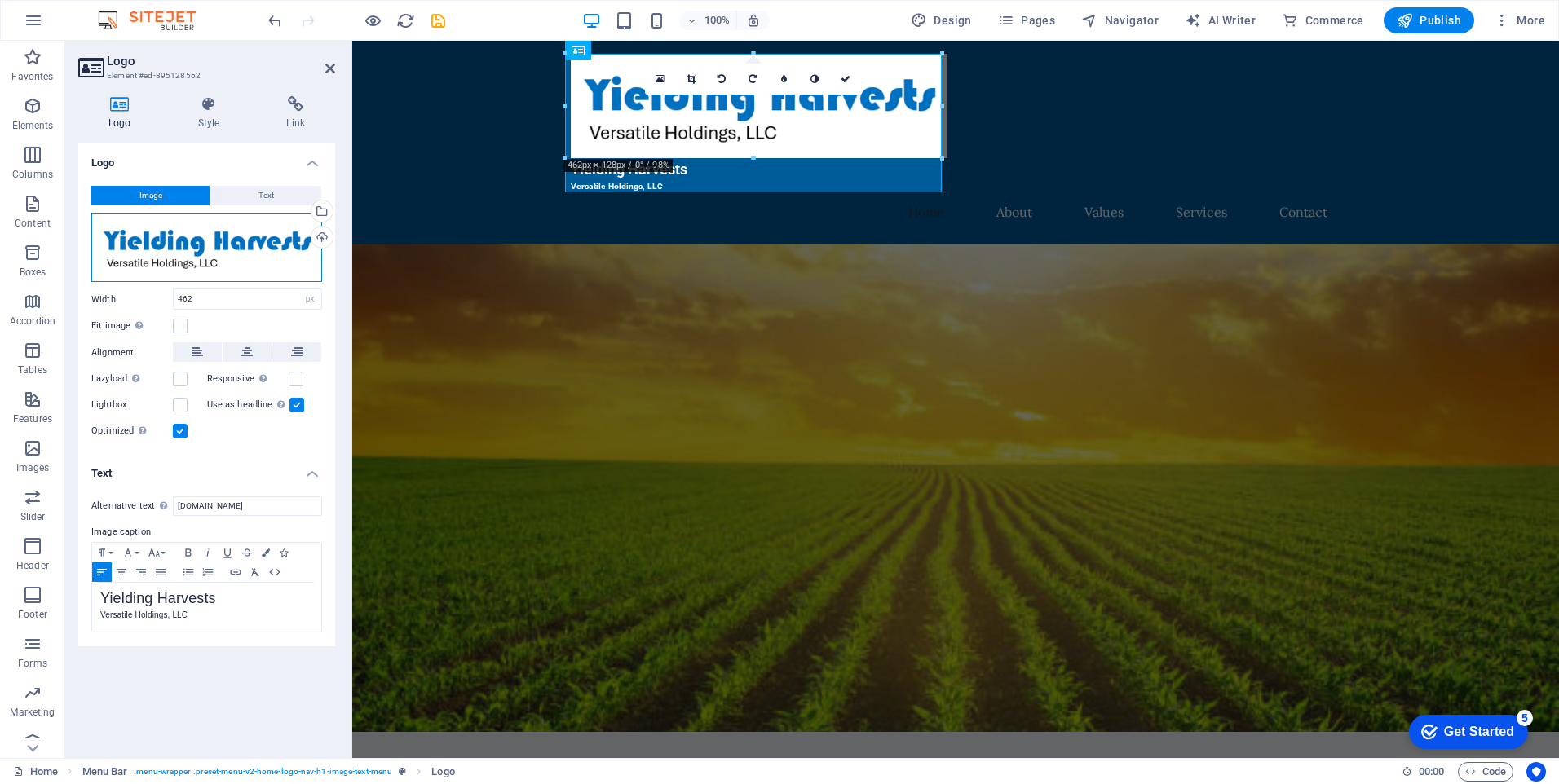
click at [291, 238] on div "Drag files here, click to choose files or select files from Files or our free s…" at bounding box center [206, 248] width 230 height 70
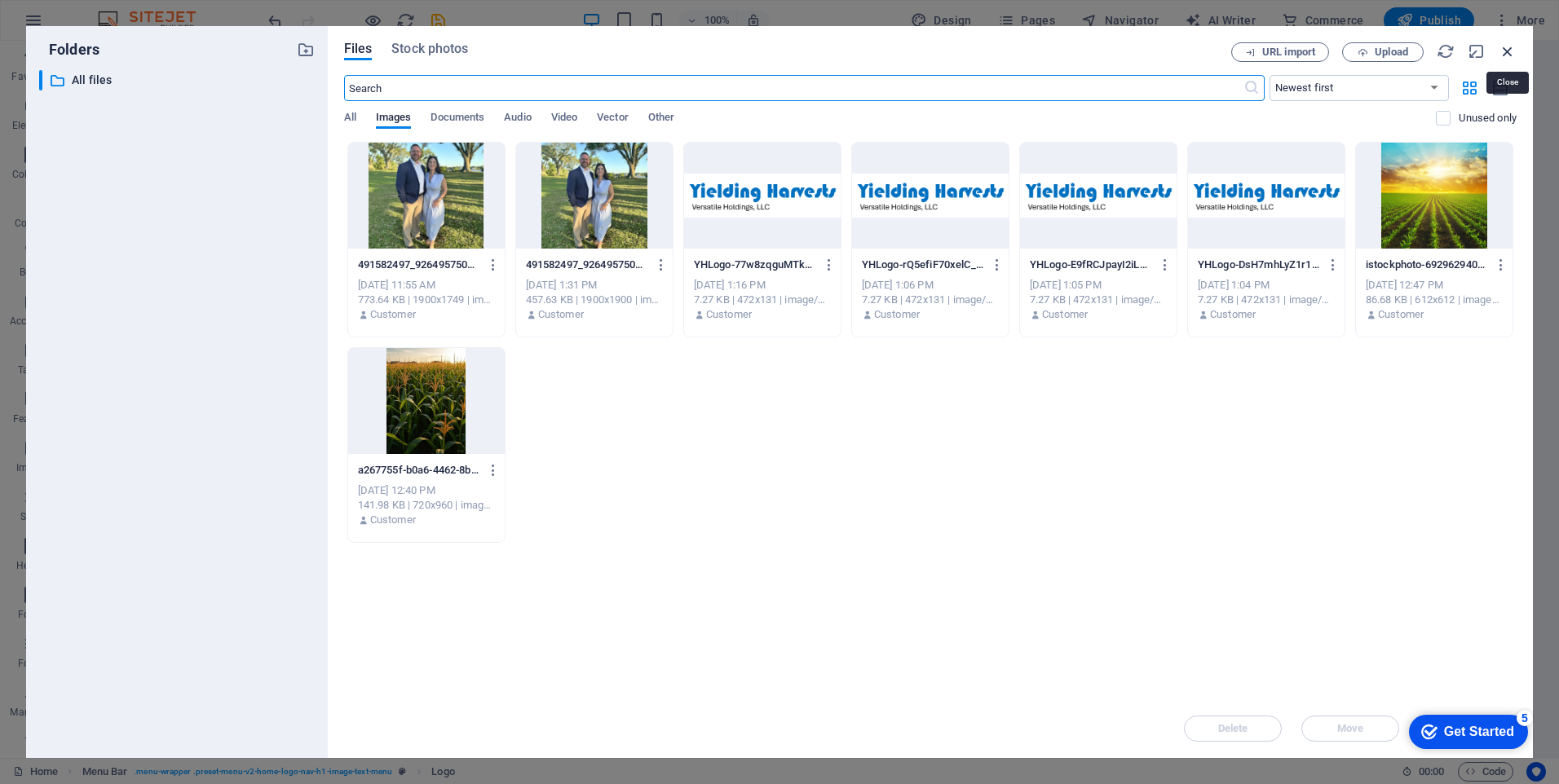
click at [1503, 49] on icon "button" at bounding box center [1507, 51] width 18 height 18
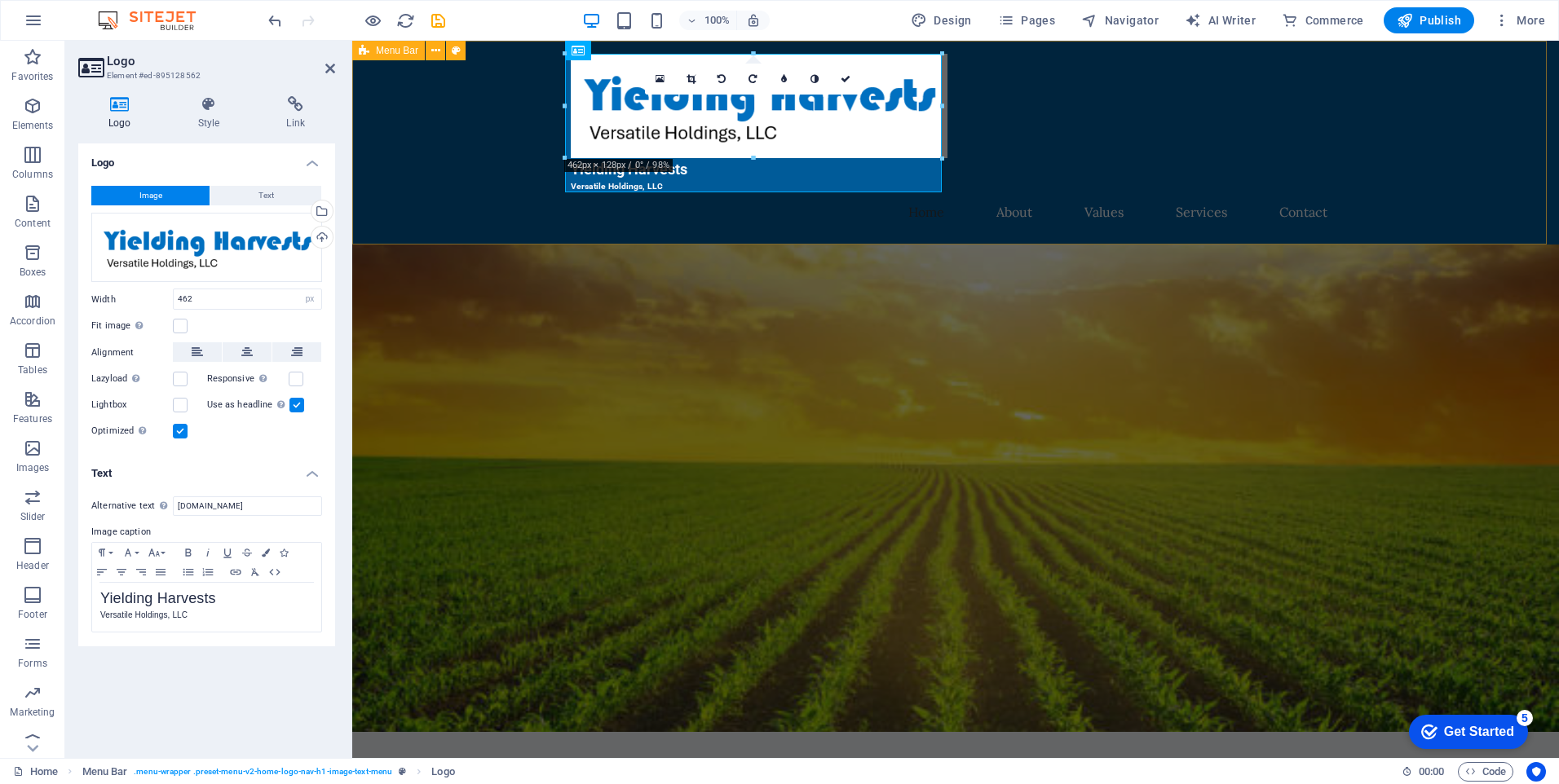
click at [1076, 104] on div "Yielding Harvests Versatile Holdings, LLC Home About Values Services Contact" at bounding box center [955, 142] width 1206 height 204
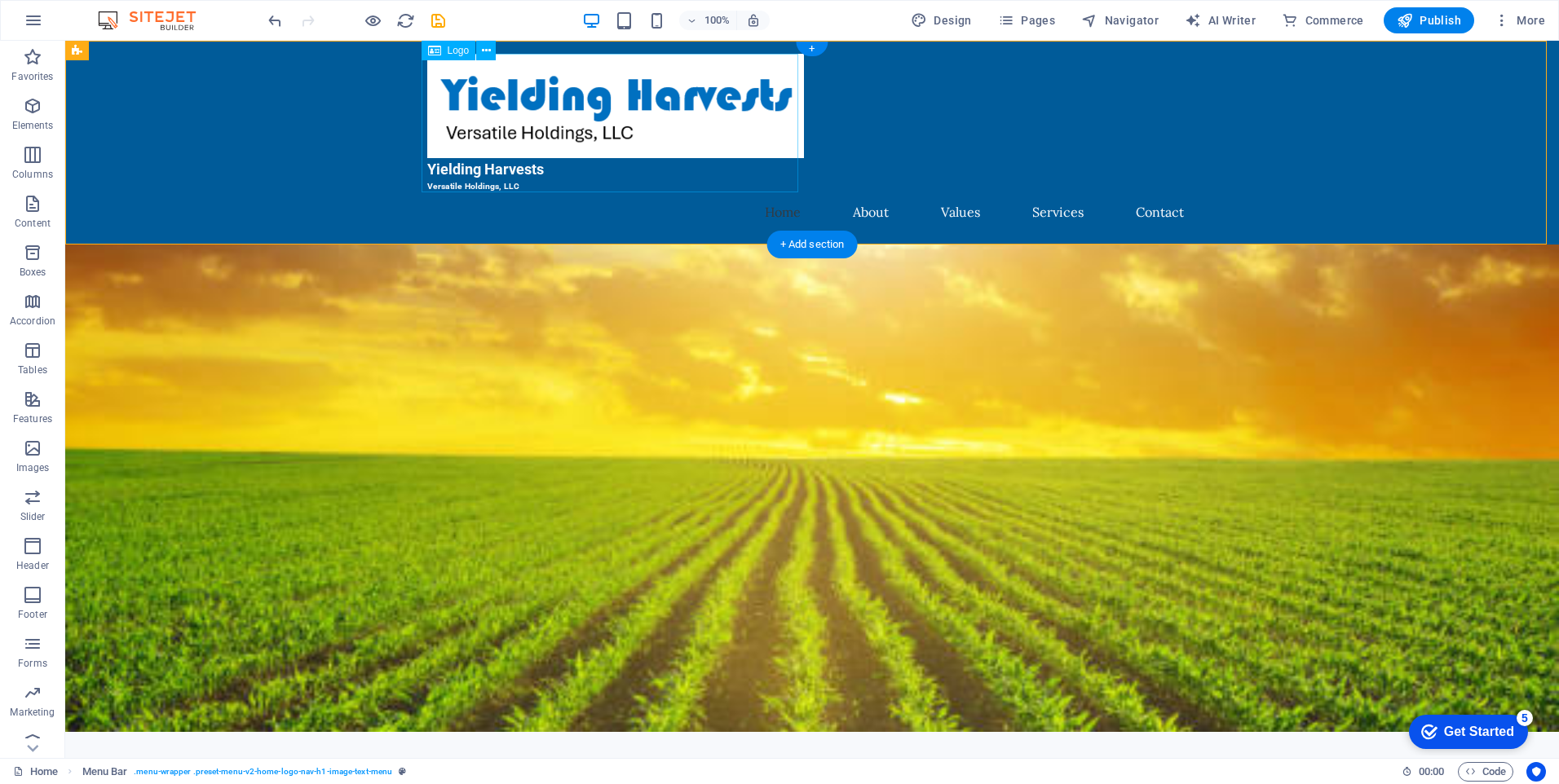
click at [478, 178] on div "Yielding Harvests Versatile Holdings, LLC" at bounding box center [812, 123] width 770 height 138
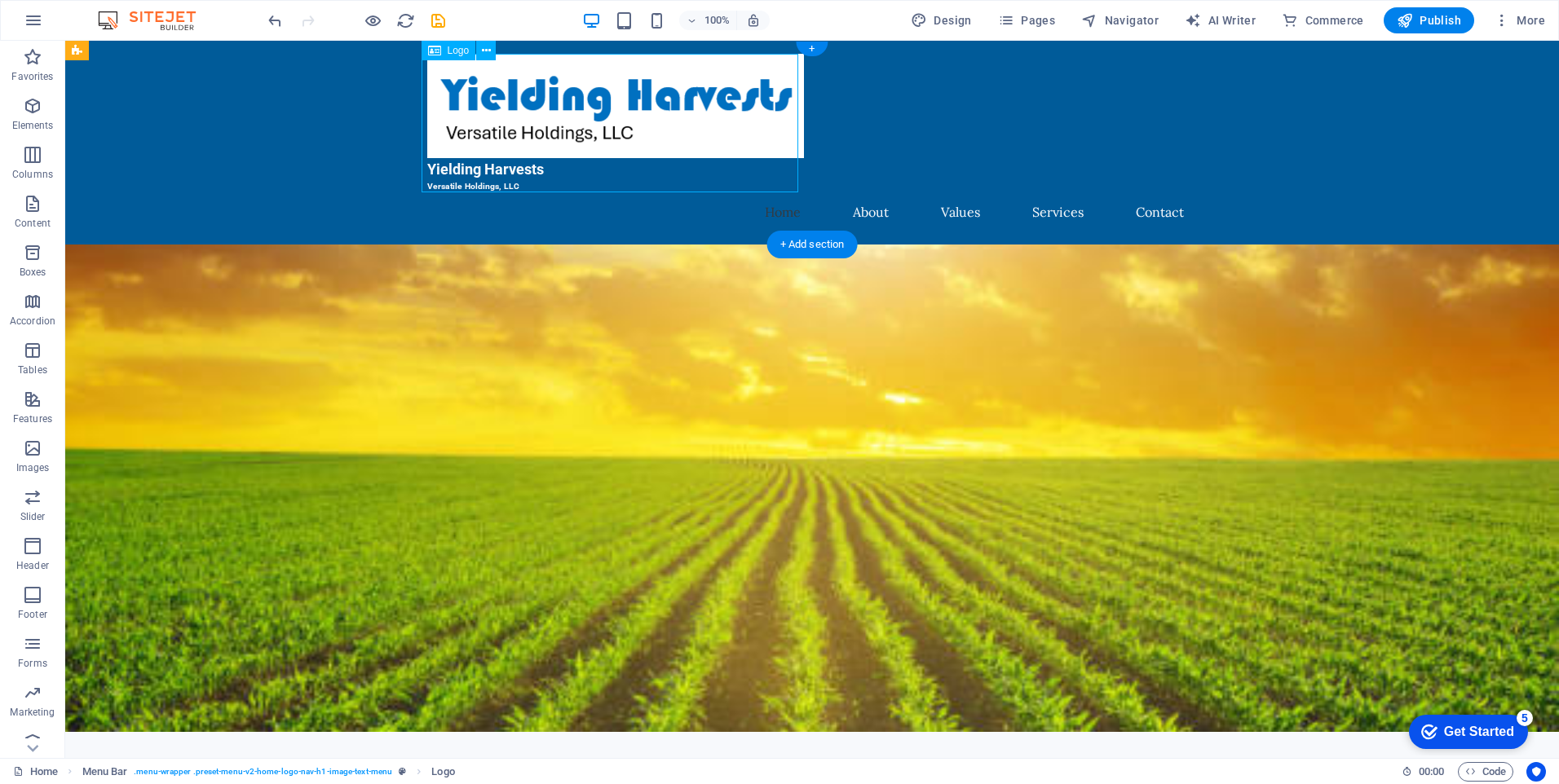
click at [478, 178] on div "Yielding Harvests Versatile Holdings, LLC" at bounding box center [812, 123] width 770 height 138
select select "px"
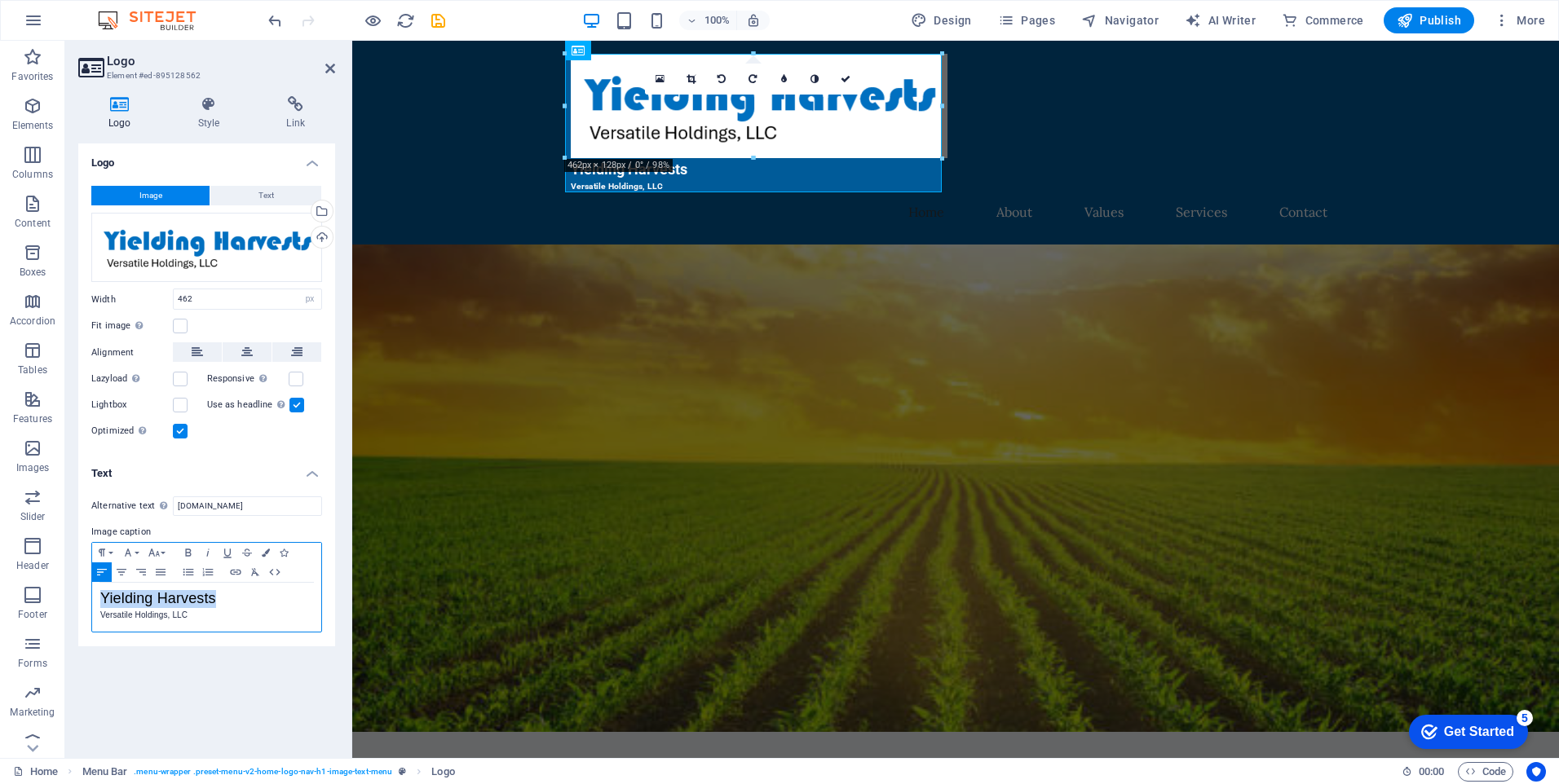
drag, startPoint x: 229, startPoint y: 601, endPoint x: 89, endPoint y: 590, distance: 140.4
click at [89, 590] on div "Alternative text The alternative text is used by devices that cannot display im…" at bounding box center [206, 565] width 257 height 163
click at [187, 550] on icon "button" at bounding box center [187, 553] width 6 height 8
click at [211, 555] on icon "button" at bounding box center [207, 552] width 20 height 13
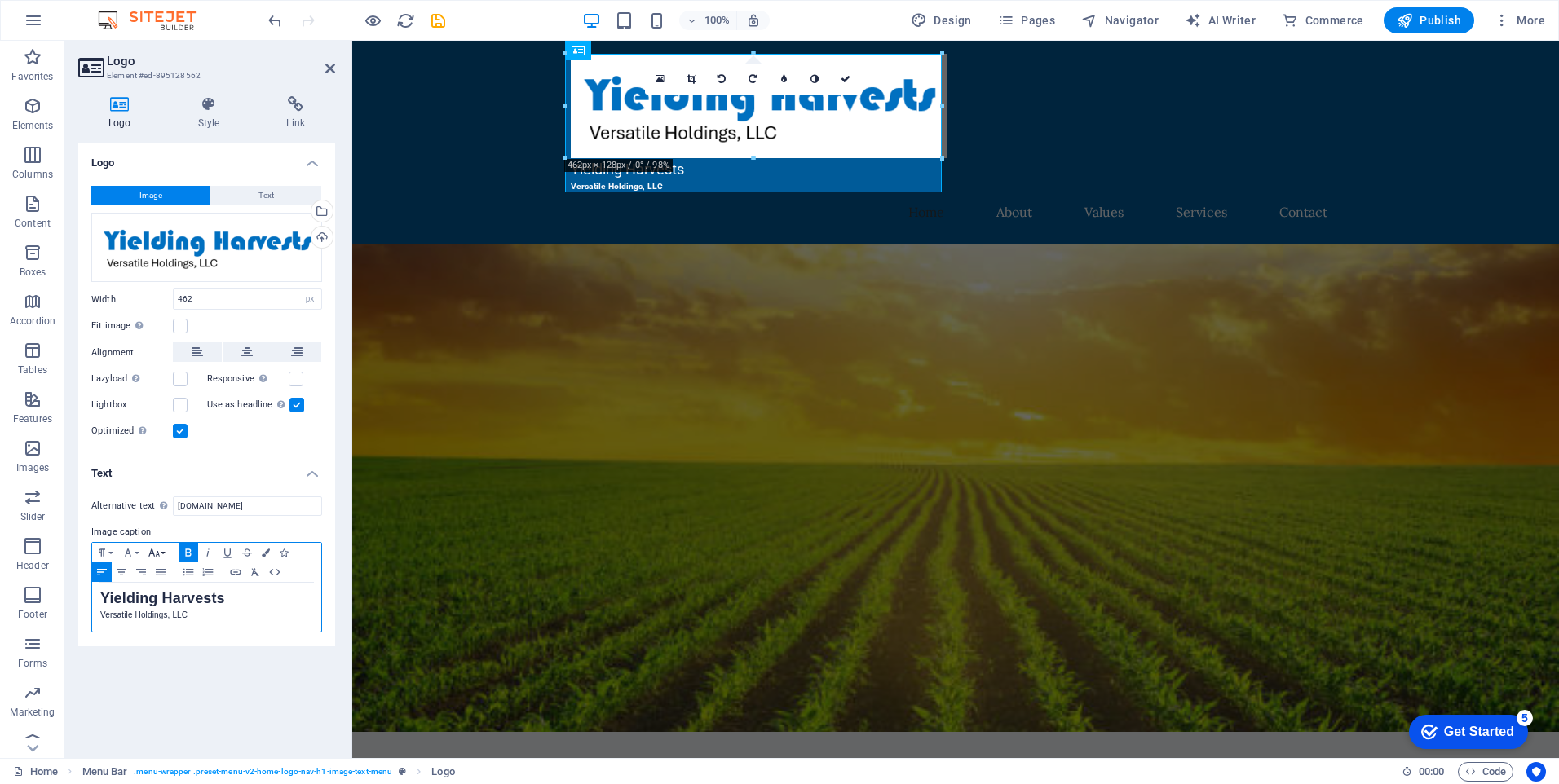
click at [161, 554] on button "Font Size" at bounding box center [157, 553] width 26 height 20
click at [139, 551] on button "Font Family" at bounding box center [132, 553] width 26 height 20
click at [185, 448] on link "Impact" at bounding box center [183, 450] width 129 height 24
click at [134, 554] on icon "button" at bounding box center [128, 552] width 20 height 13
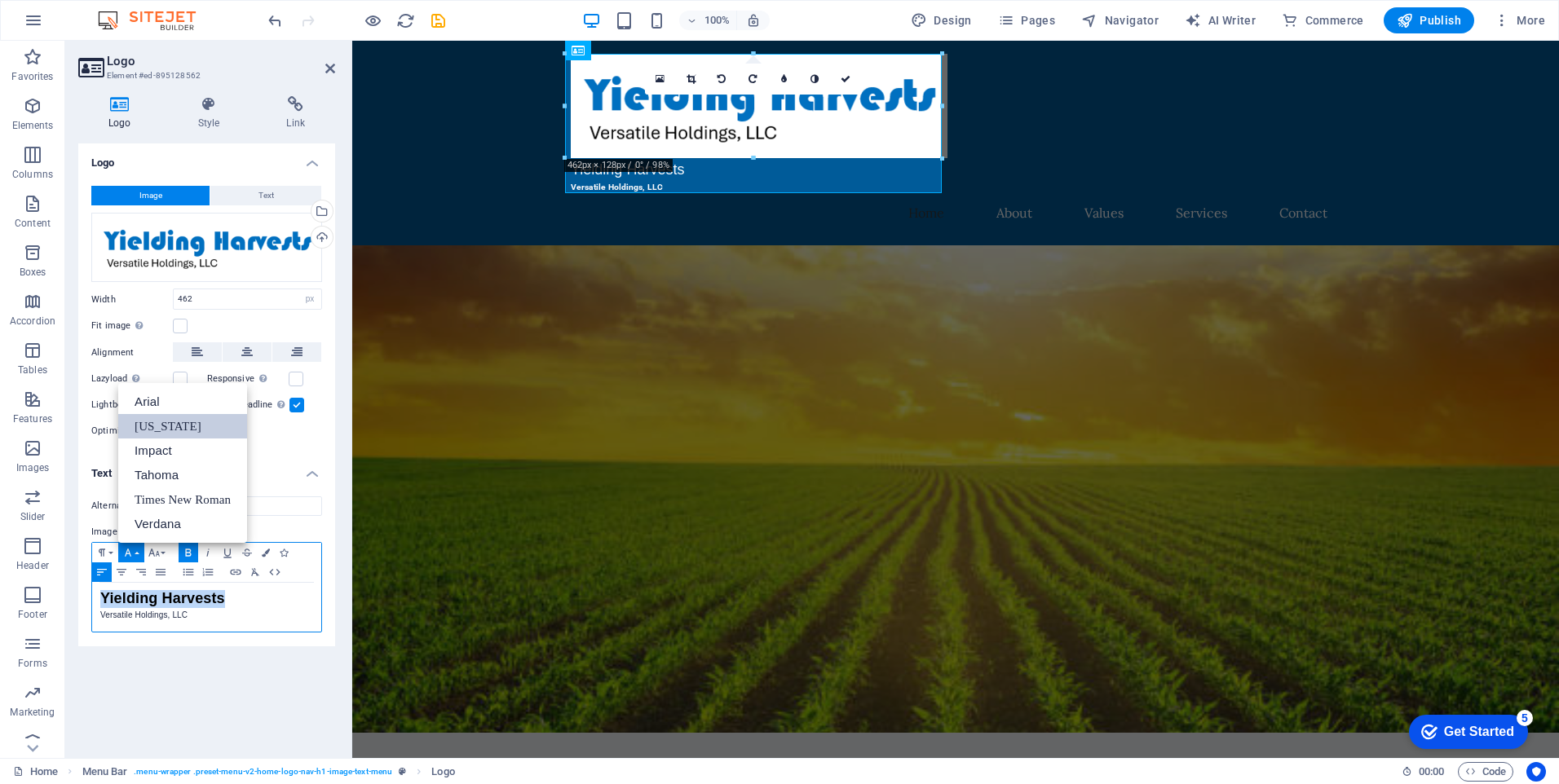
click at [176, 431] on link "[US_STATE]" at bounding box center [183, 426] width 129 height 24
click at [132, 550] on icon "button" at bounding box center [128, 552] width 20 height 13
click at [164, 424] on link "[US_STATE]" at bounding box center [183, 426] width 129 height 24
click at [136, 549] on icon "button" at bounding box center [128, 552] width 20 height 13
click at [166, 521] on link "Verdana" at bounding box center [183, 524] width 129 height 24
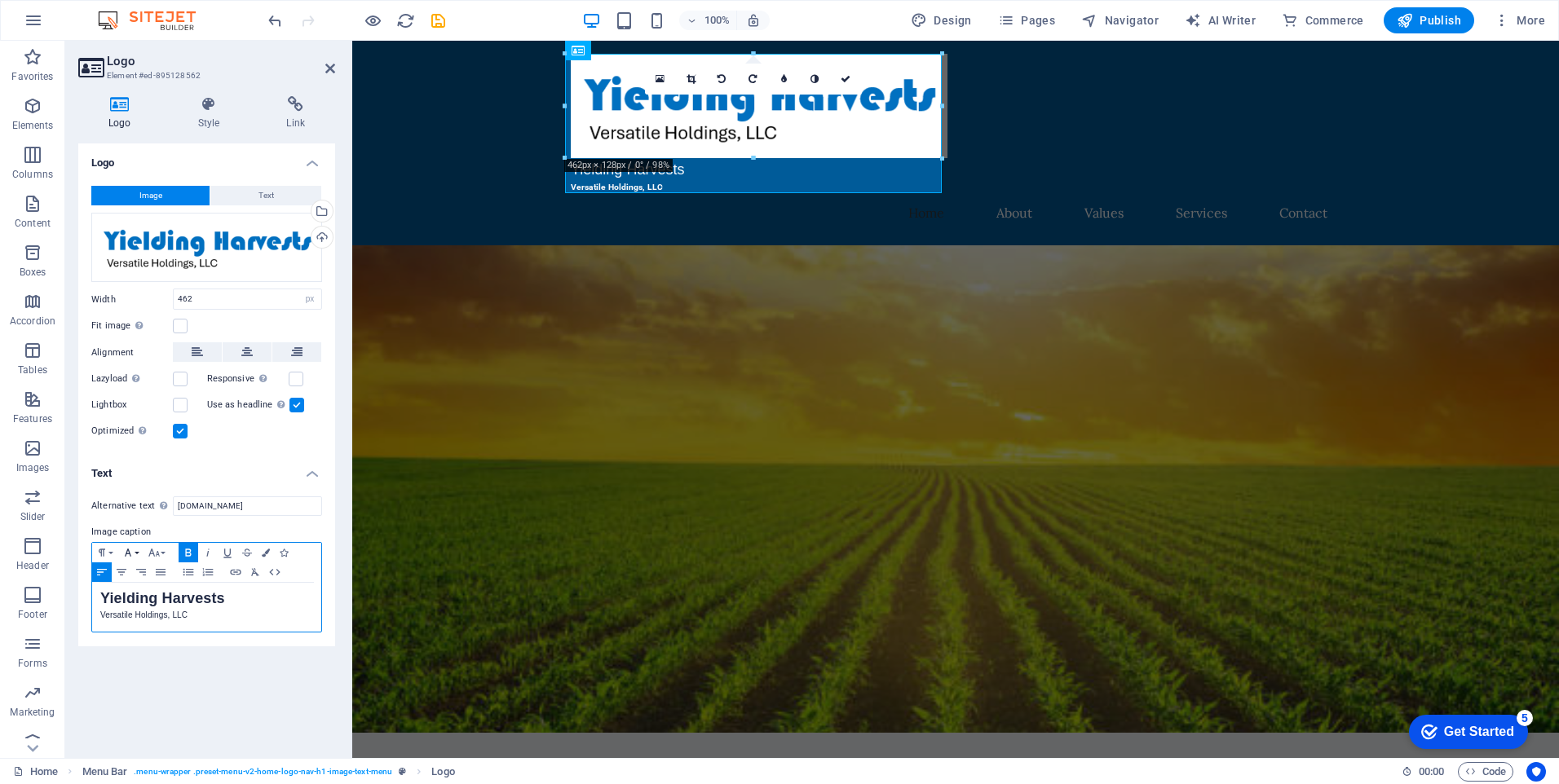
click at [135, 552] on button "Font Family" at bounding box center [132, 553] width 26 height 20
click at [163, 452] on link "Impact" at bounding box center [183, 450] width 129 height 24
click at [187, 548] on icon "button" at bounding box center [188, 552] width 20 height 13
click at [240, 615] on p "Versatile Holdings, LLC" at bounding box center [207, 615] width 213 height 15
click at [266, 554] on icon "button" at bounding box center [265, 552] width 8 height 8
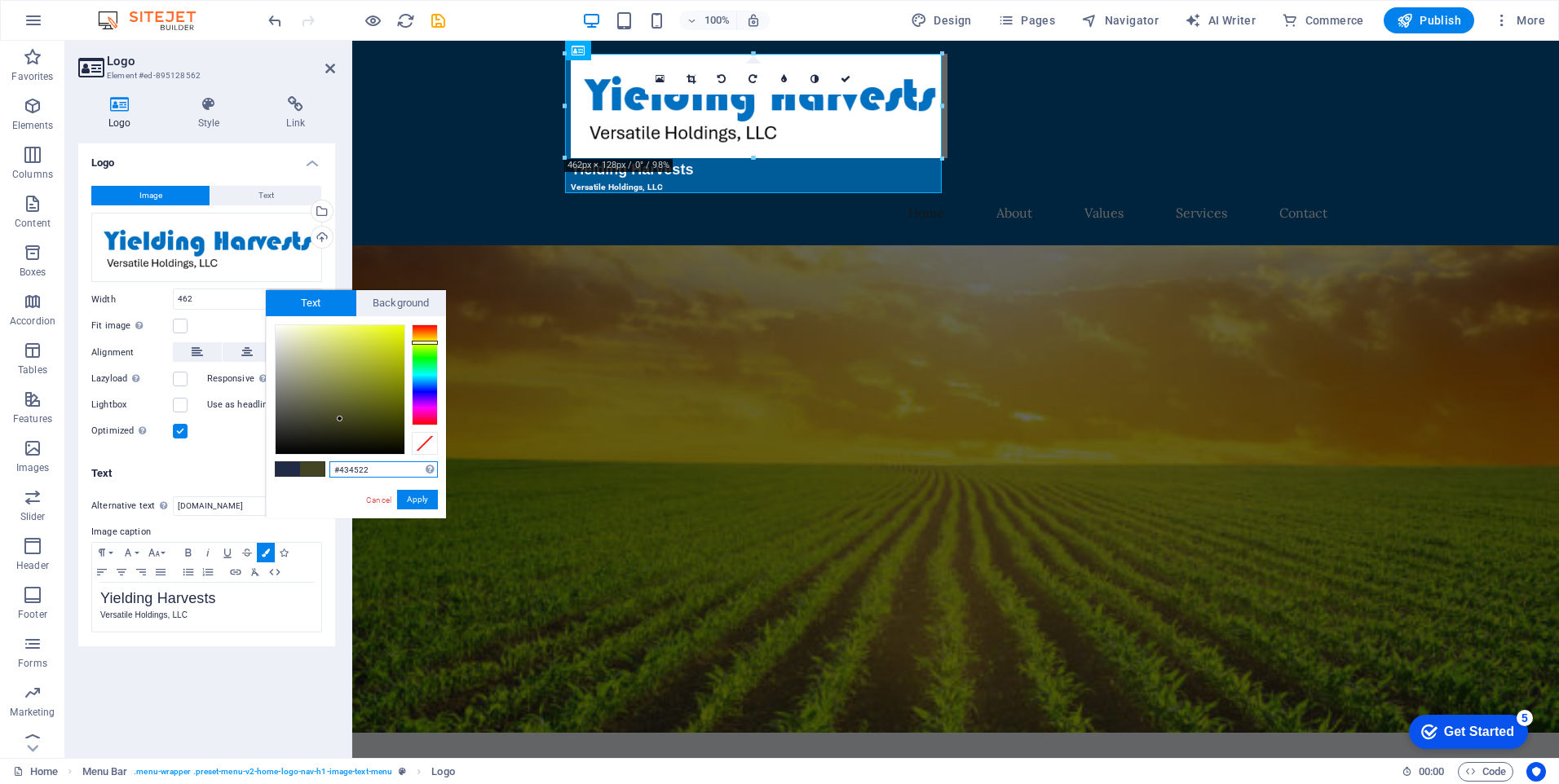
drag, startPoint x: 424, startPoint y: 386, endPoint x: 427, endPoint y: 342, distance: 44.1
click at [427, 342] on div at bounding box center [425, 342] width 26 height 4
click at [425, 337] on div at bounding box center [425, 337] width 26 height 4
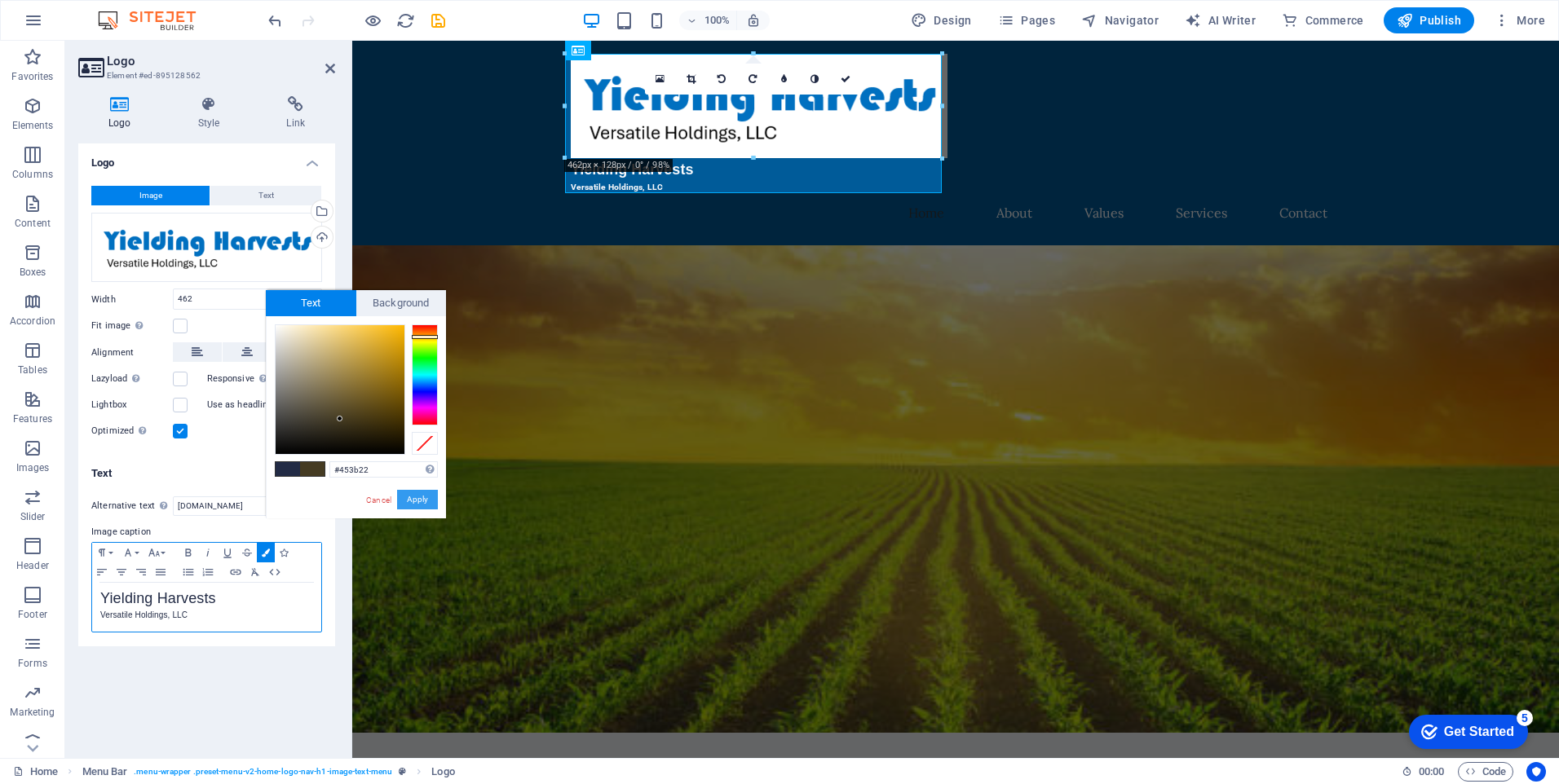
click at [418, 499] on button "Apply" at bounding box center [417, 499] width 40 height 20
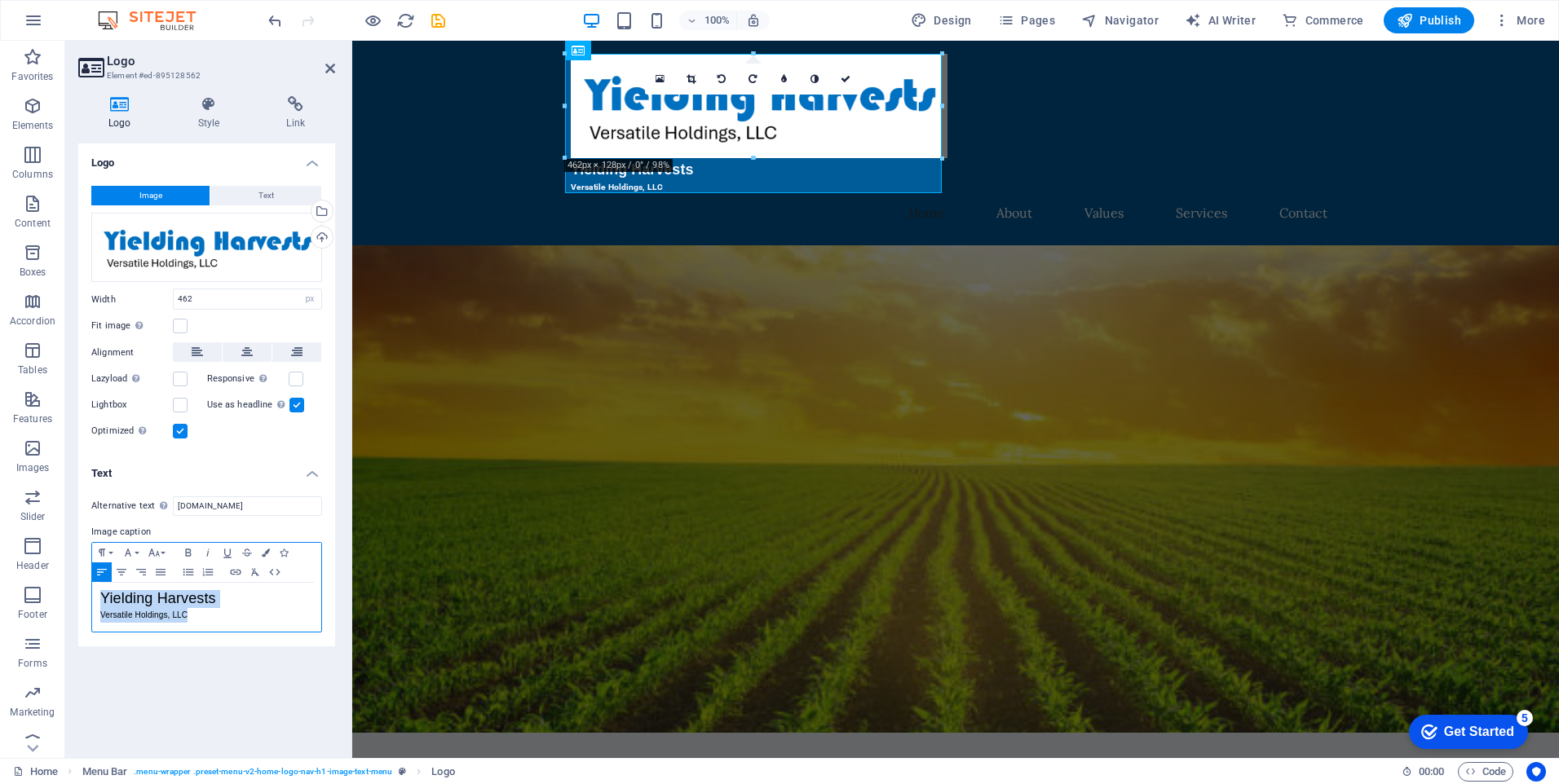
drag, startPoint x: 213, startPoint y: 610, endPoint x: 97, endPoint y: 597, distance: 116.7
click at [97, 597] on div "Yielding Harvests Versatile Holdings, LLC​ ​" at bounding box center [206, 607] width 229 height 49
click at [266, 554] on icon "button" at bounding box center [265, 552] width 8 height 8
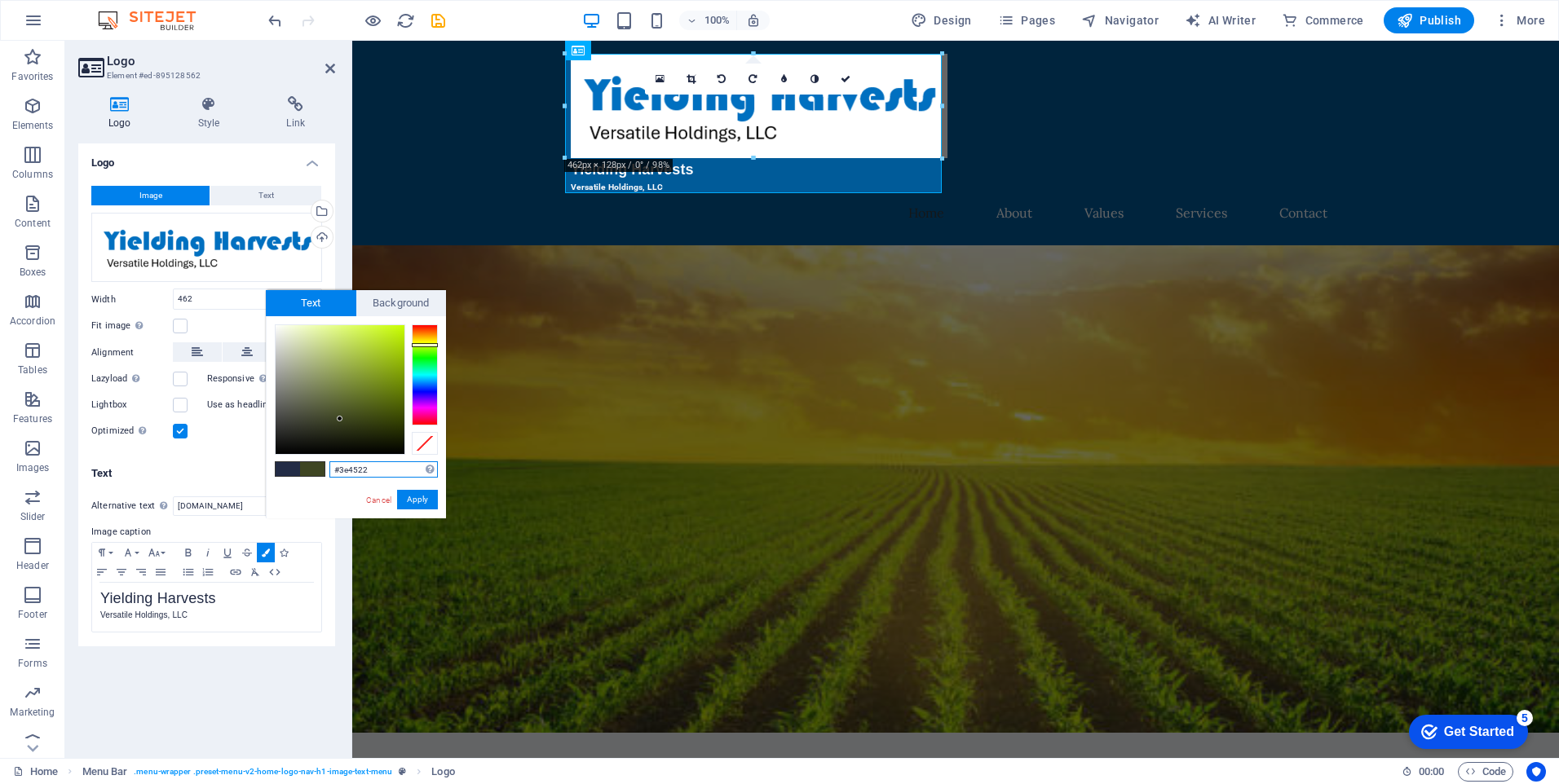
drag, startPoint x: 426, startPoint y: 384, endPoint x: 422, endPoint y: 345, distance: 39.2
click at [422, 345] on div at bounding box center [425, 375] width 26 height 101
type input "#768342"
drag, startPoint x: 339, startPoint y: 416, endPoint x: 339, endPoint y: 387, distance: 29.0
click at [339, 387] on div at bounding box center [338, 387] width 6 height 6
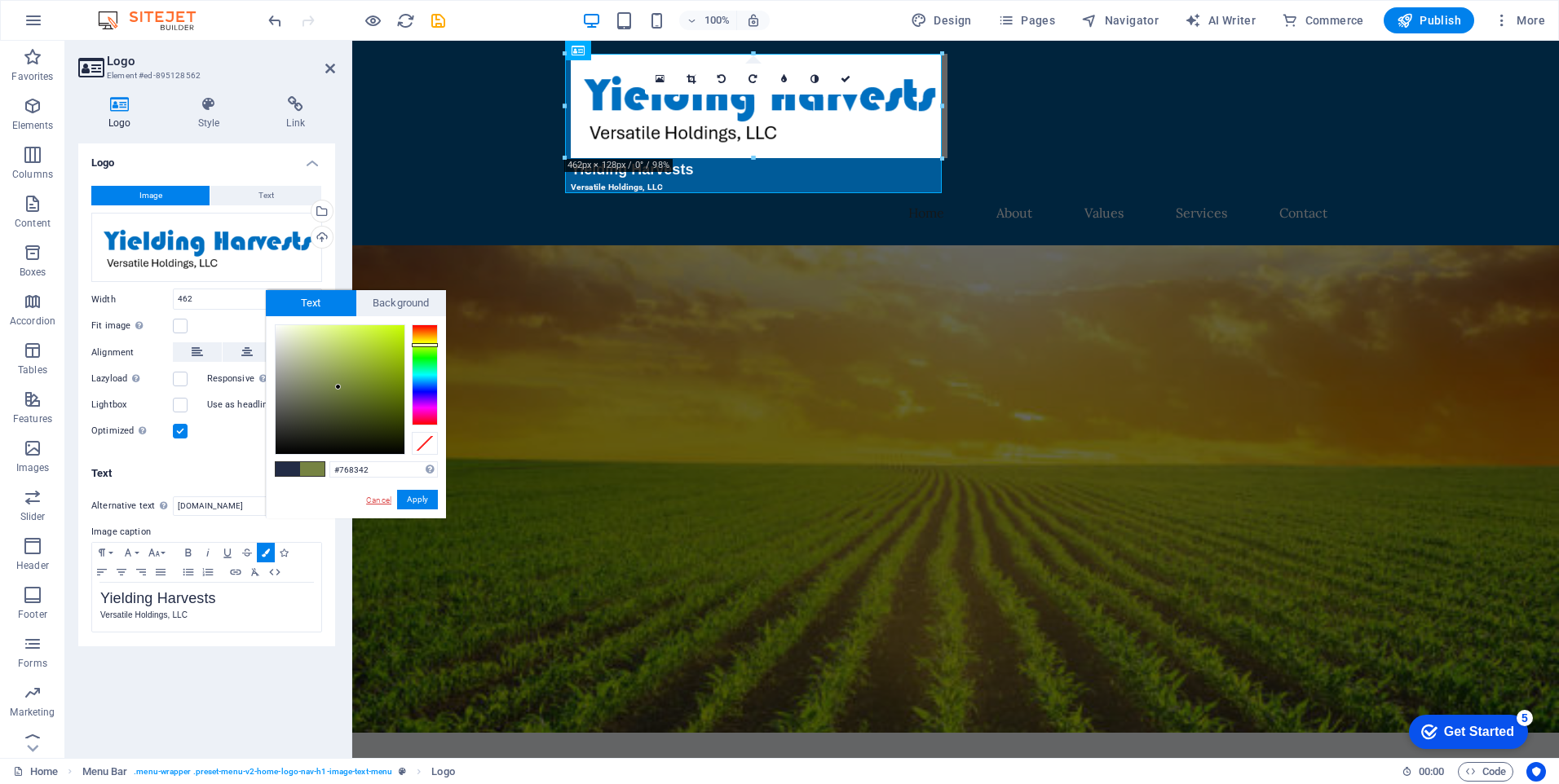
click at [383, 500] on link "Cancel" at bounding box center [378, 500] width 28 height 12
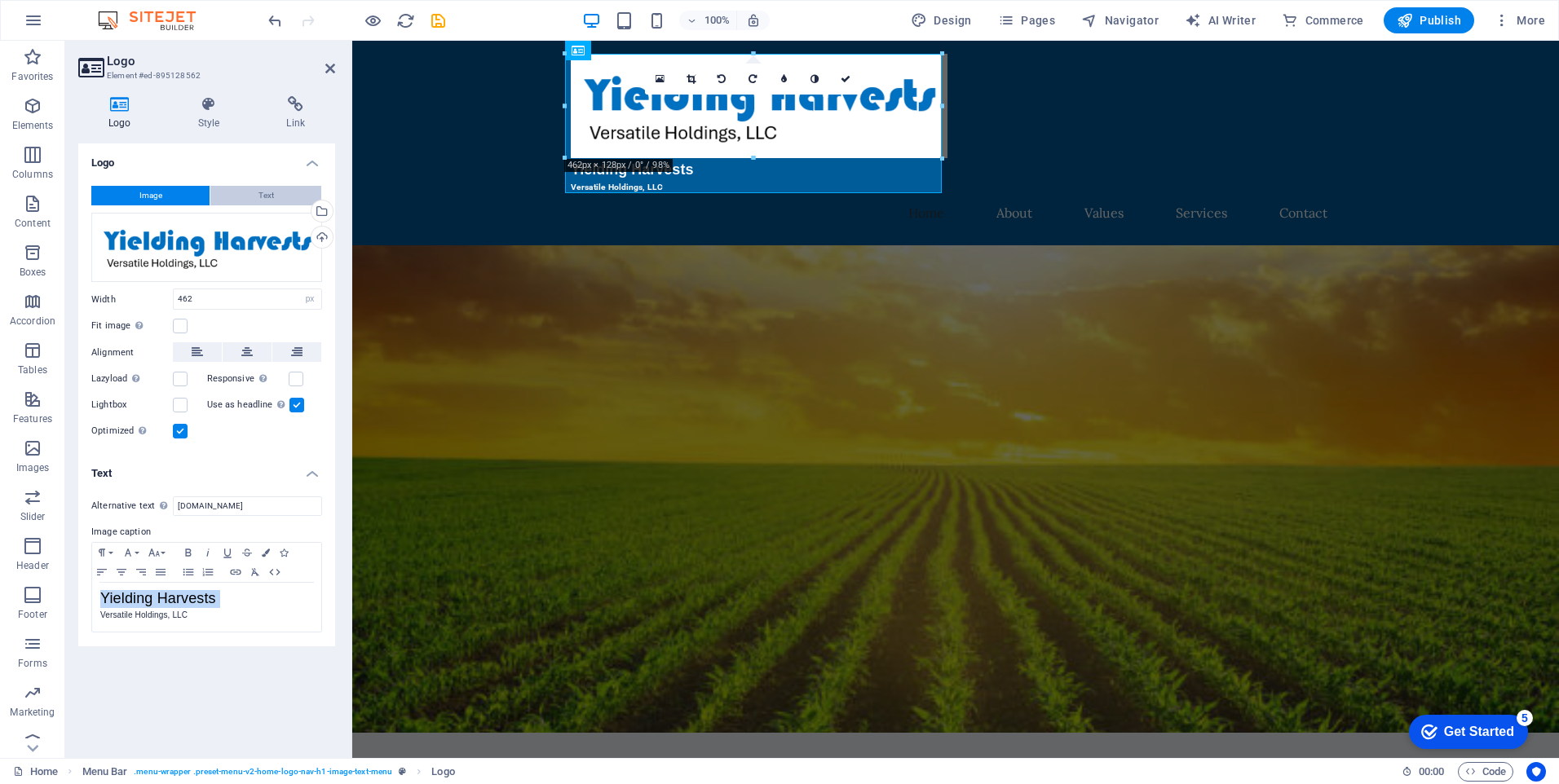
click at [238, 200] on button "Text" at bounding box center [266, 195] width 111 height 20
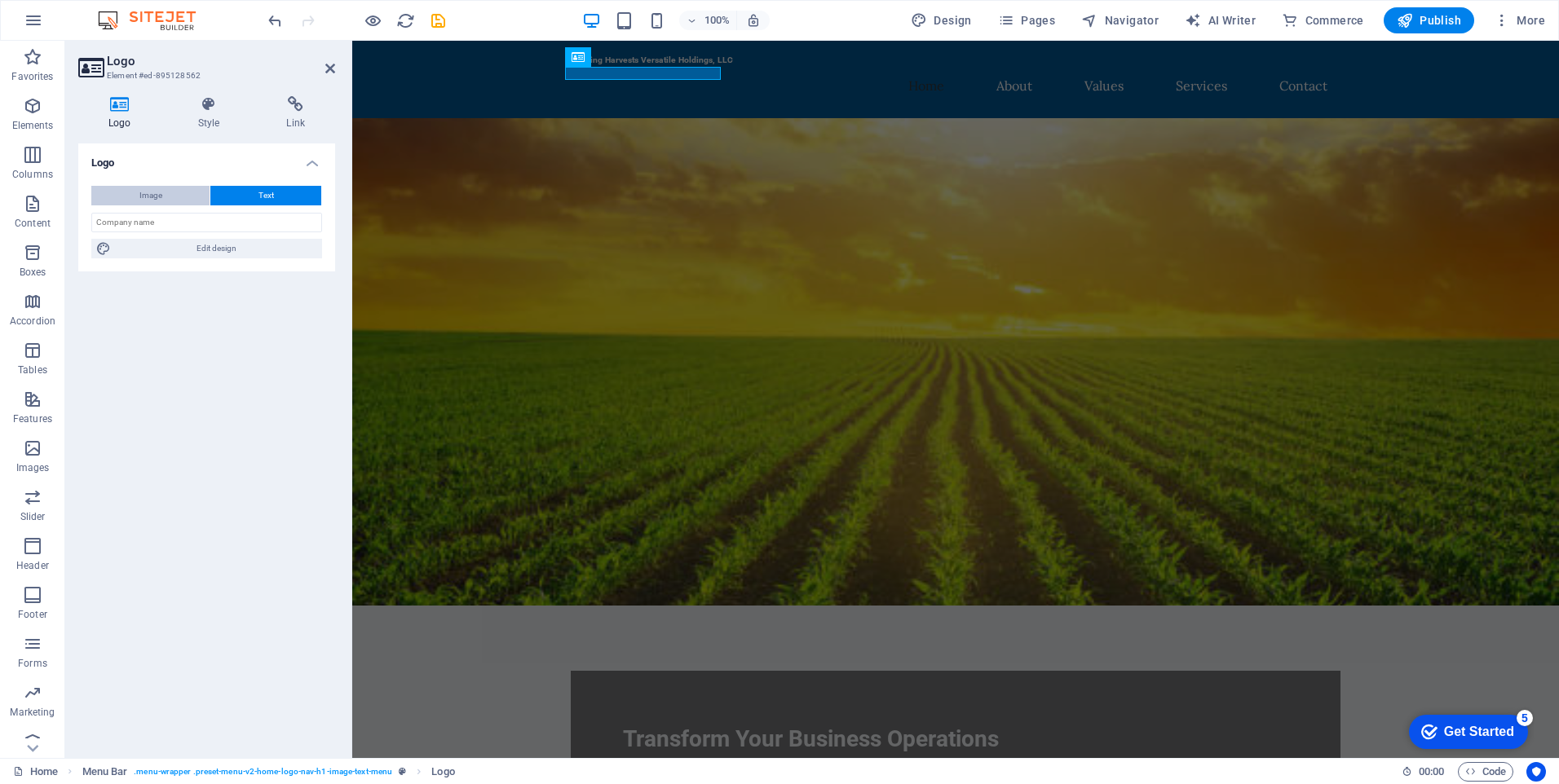
click at [169, 197] on button "Image" at bounding box center [150, 195] width 119 height 20
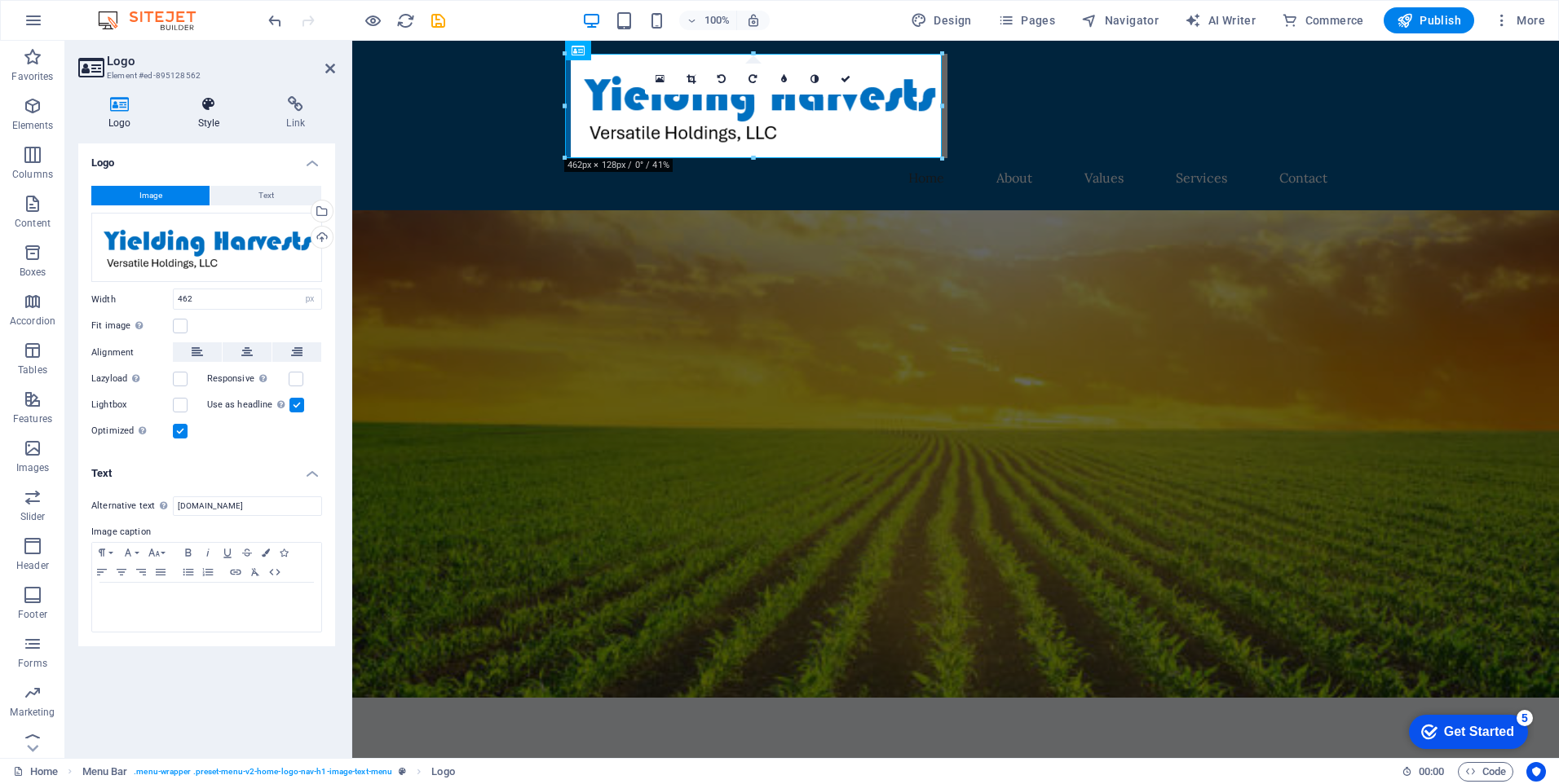
click at [212, 110] on icon at bounding box center [209, 104] width 83 height 16
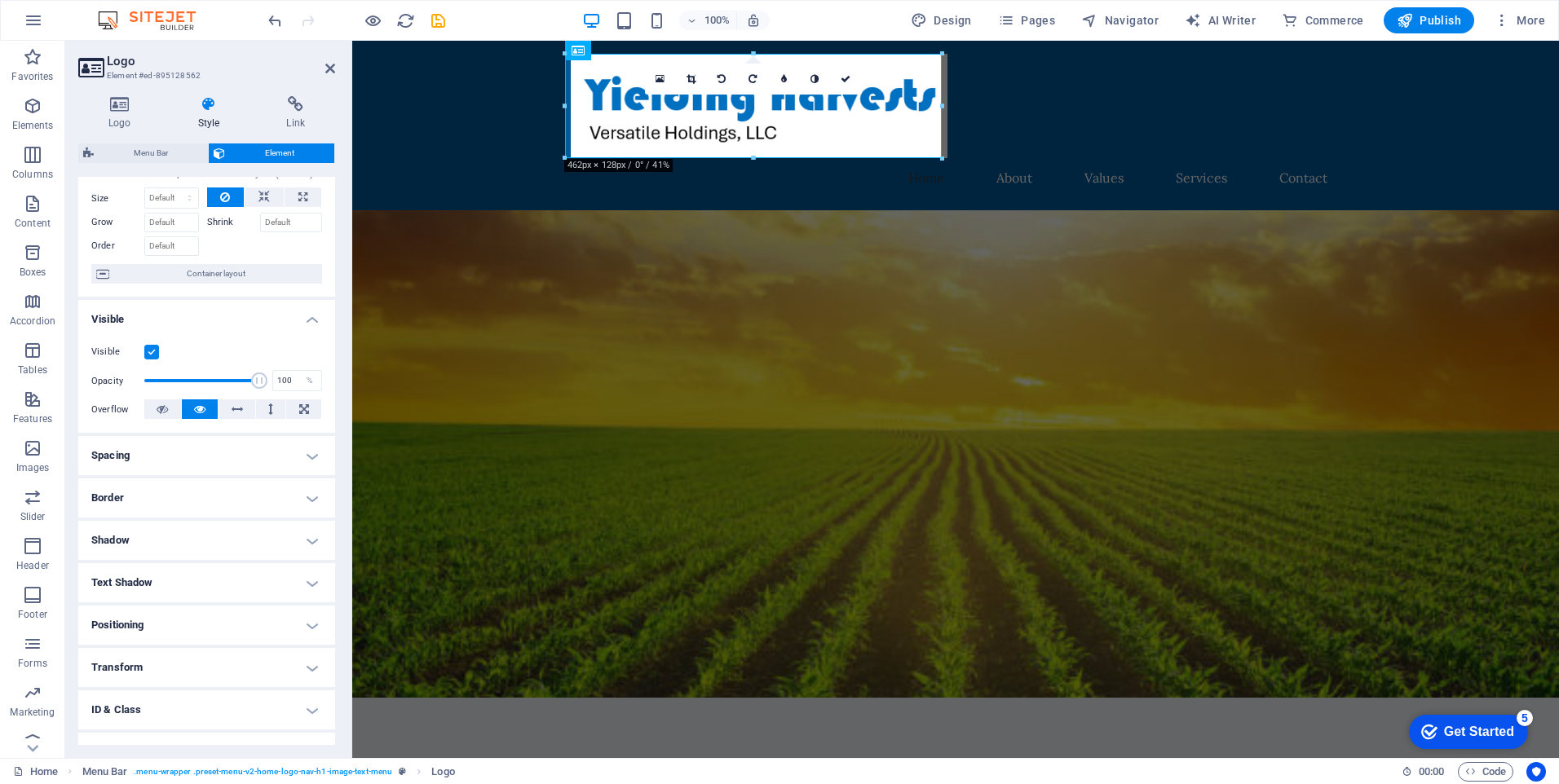
scroll to position [0, 0]
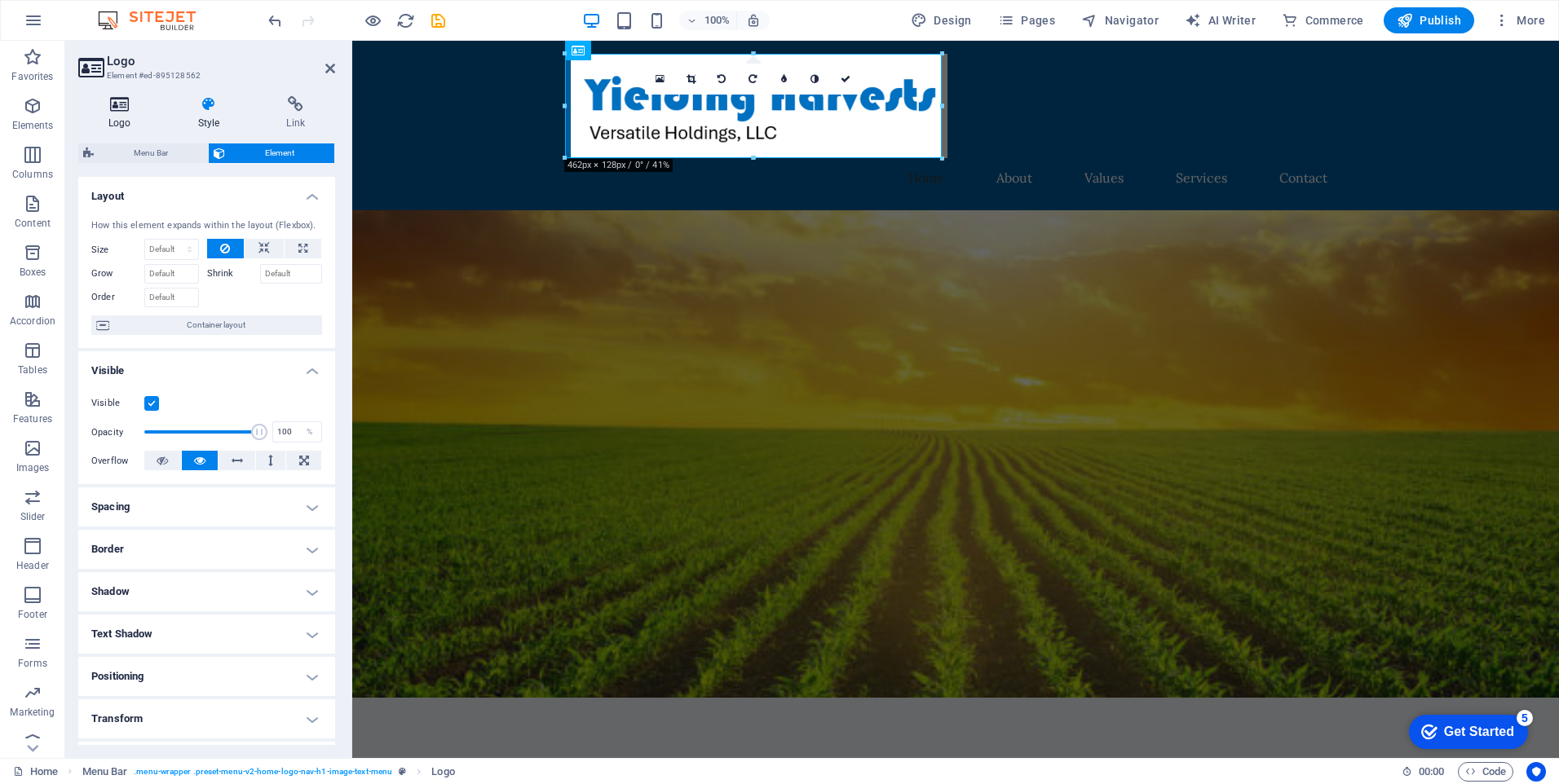
click at [119, 107] on icon at bounding box center [120, 104] width 83 height 16
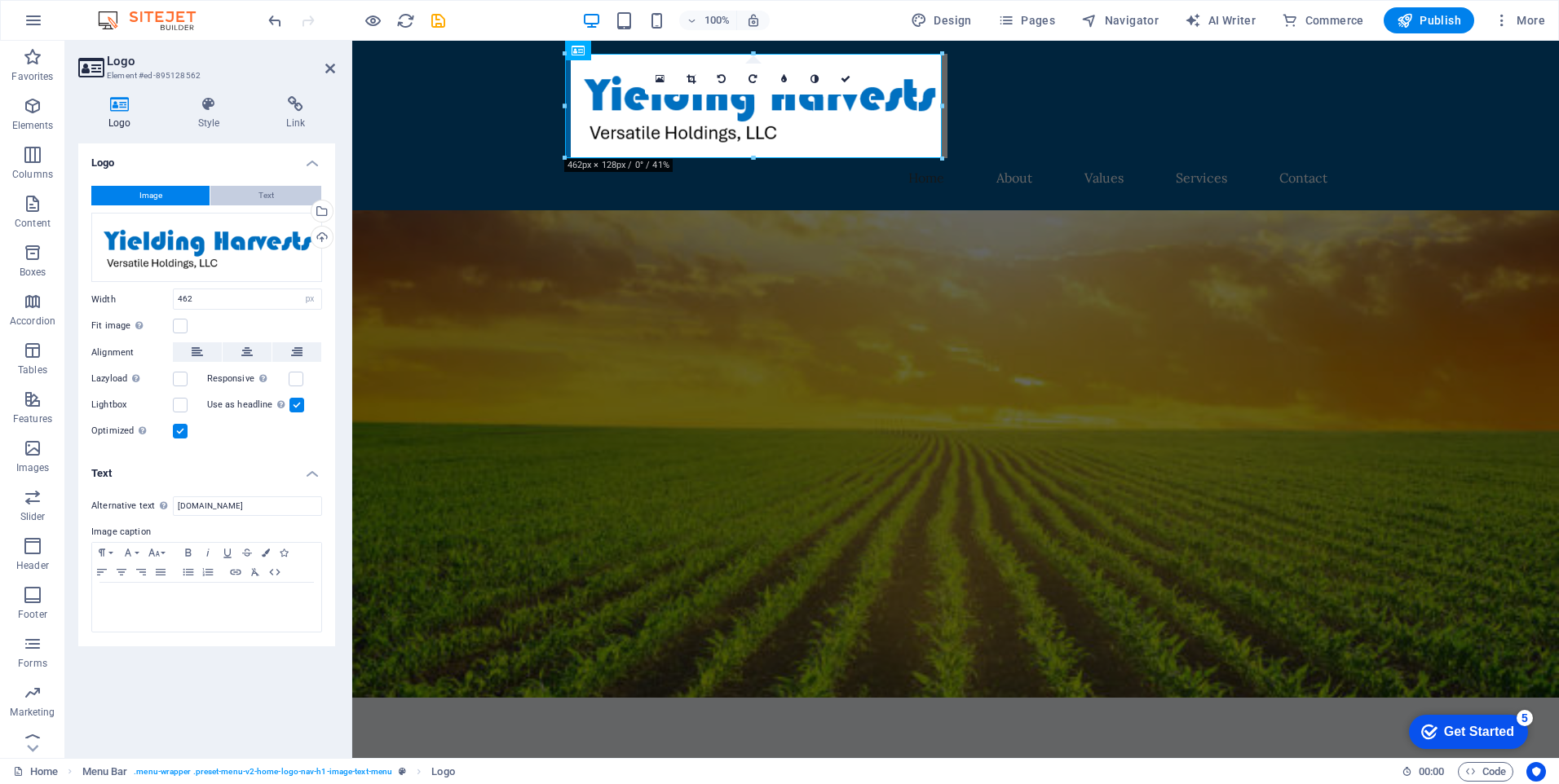
click at [267, 193] on span "Text" at bounding box center [267, 195] width 15 height 20
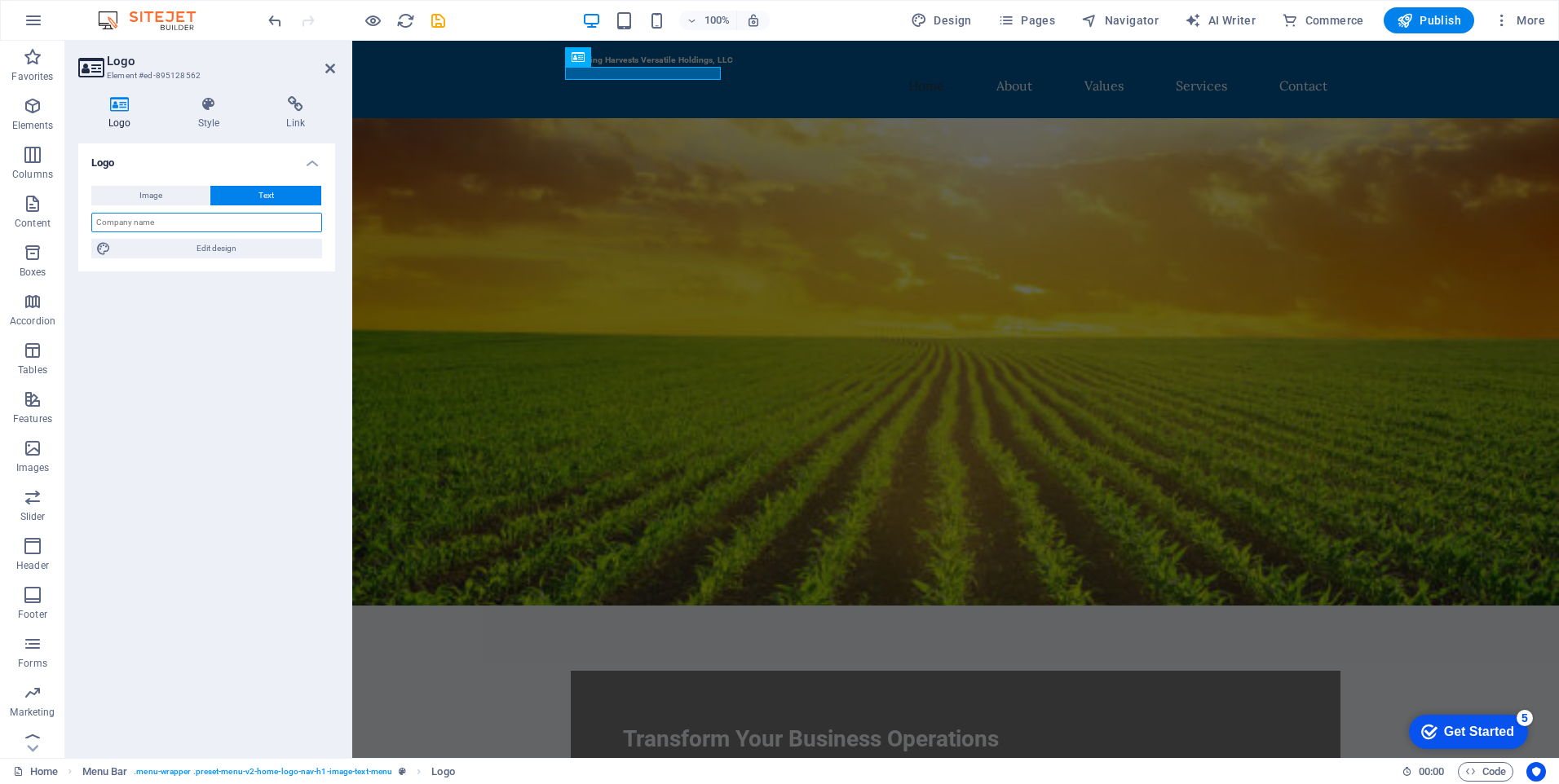
click at [212, 225] on input "text" at bounding box center [206, 223] width 230 height 20
type input "Yielding Harvests"
click at [228, 252] on span "Edit design" at bounding box center [217, 248] width 201 height 20
select select "px"
select select "200"
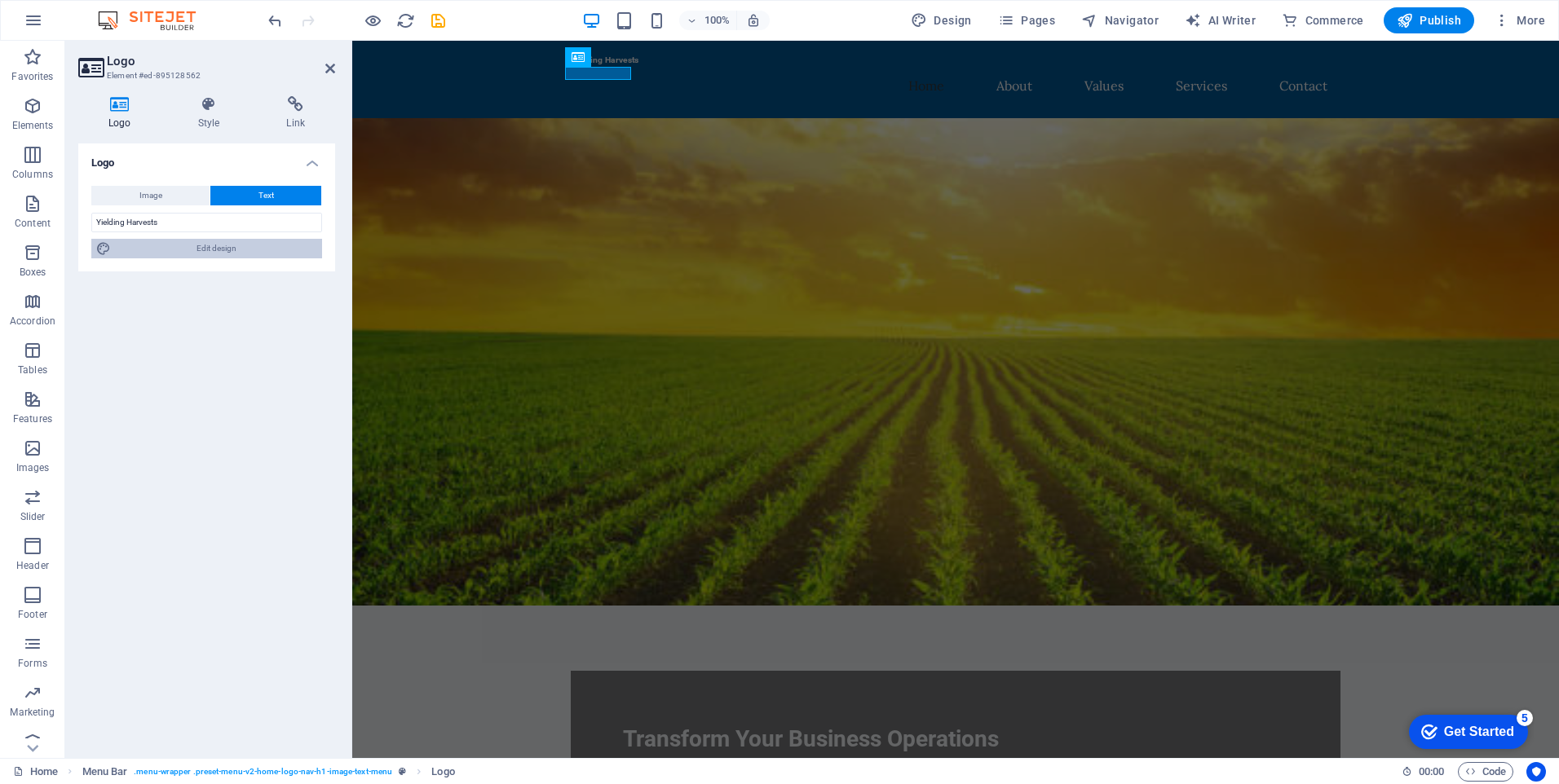
select select "px"
select select "rem"
select select "700"
select select "px"
select select "rem"
